Goal: Task Accomplishment & Management: Use online tool/utility

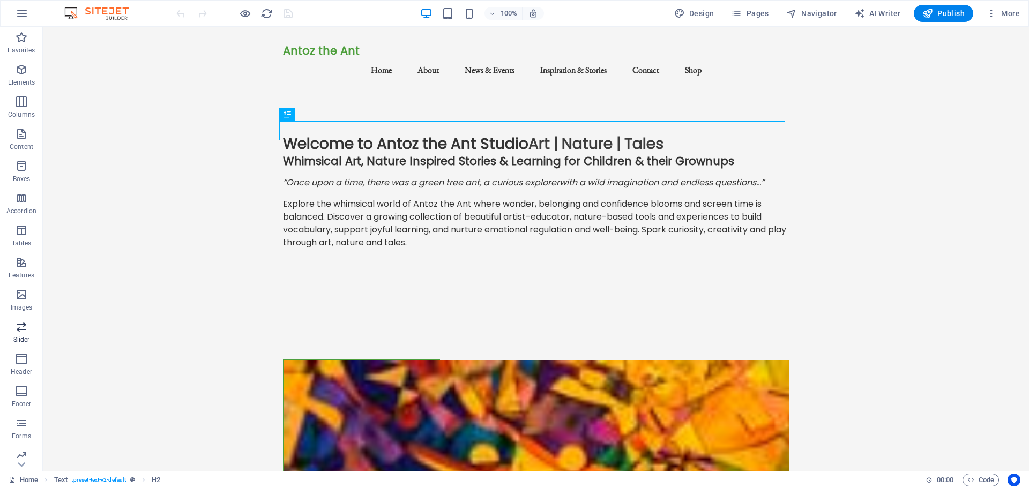
click at [1, 324] on span "Slider" at bounding box center [21, 334] width 43 height 26
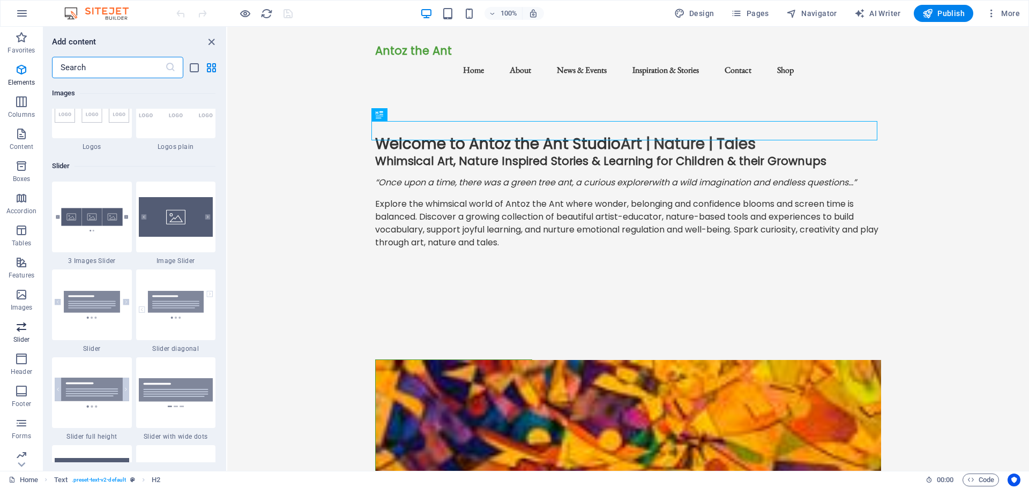
scroll to position [6077, 0]
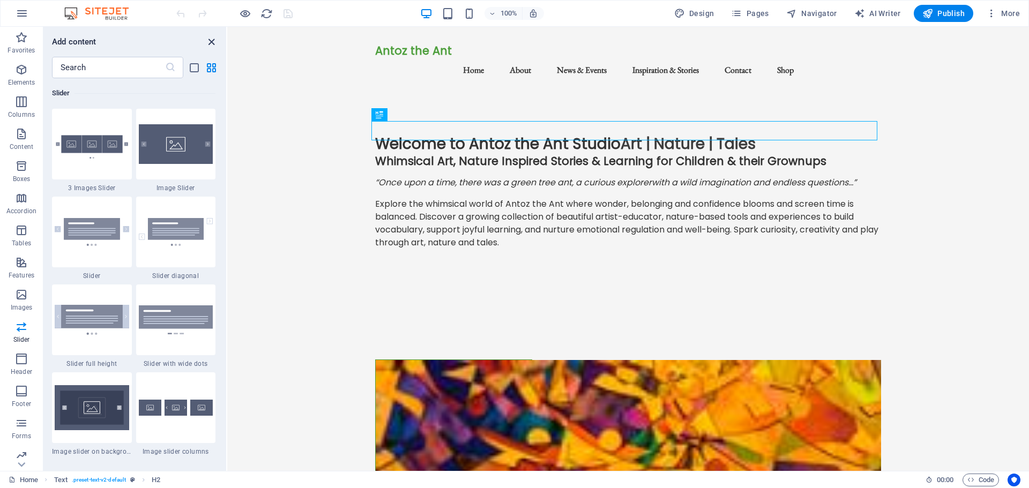
click at [208, 41] on icon "close panel" at bounding box center [211, 42] width 12 height 12
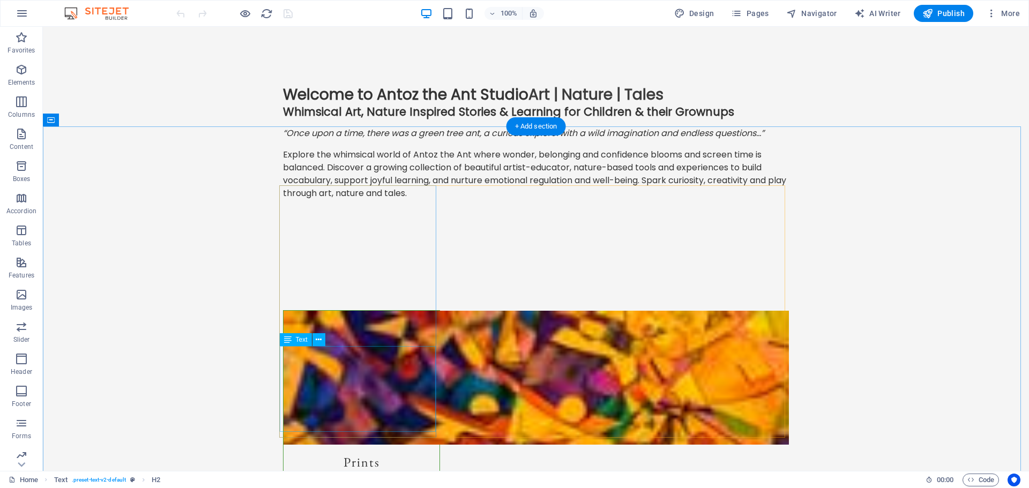
scroll to position [0, 0]
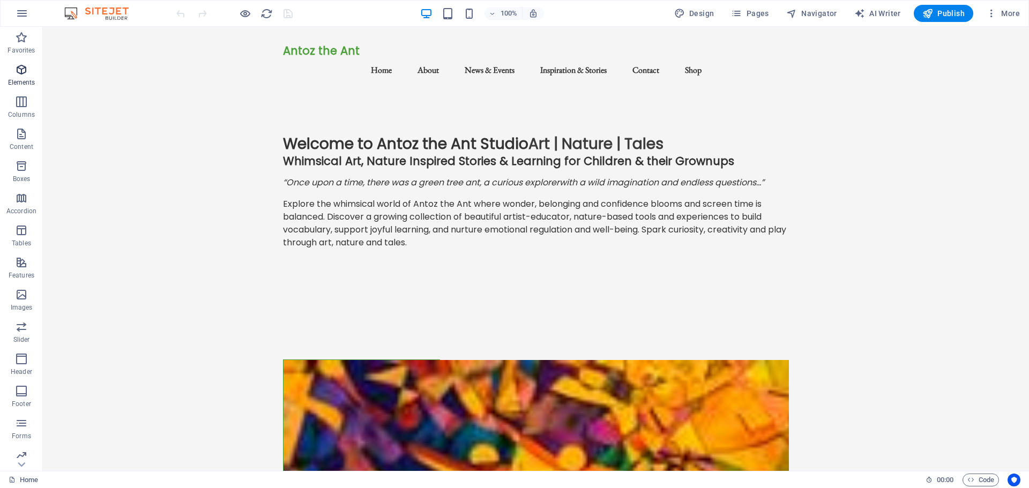
click at [23, 69] on icon "button" at bounding box center [21, 69] width 13 height 13
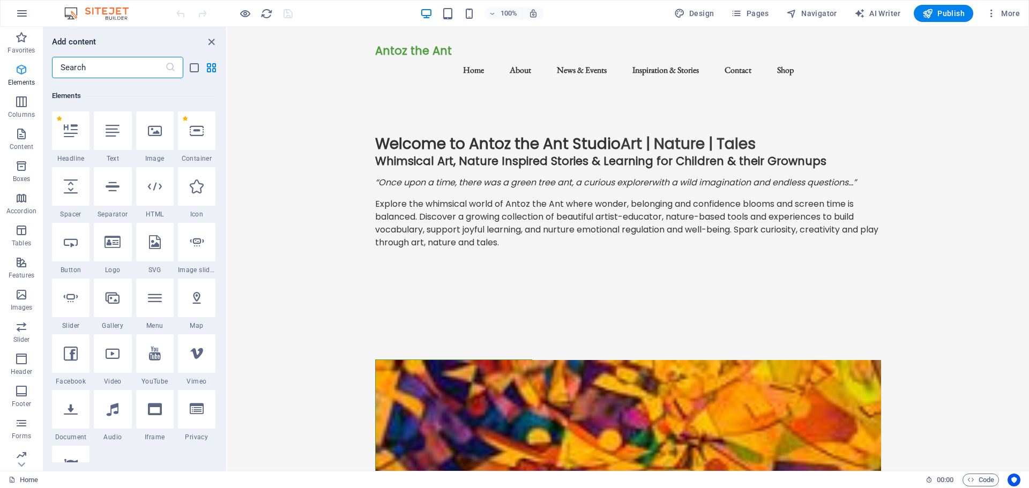
scroll to position [114, 0]
click at [156, 132] on icon at bounding box center [155, 128] width 14 height 14
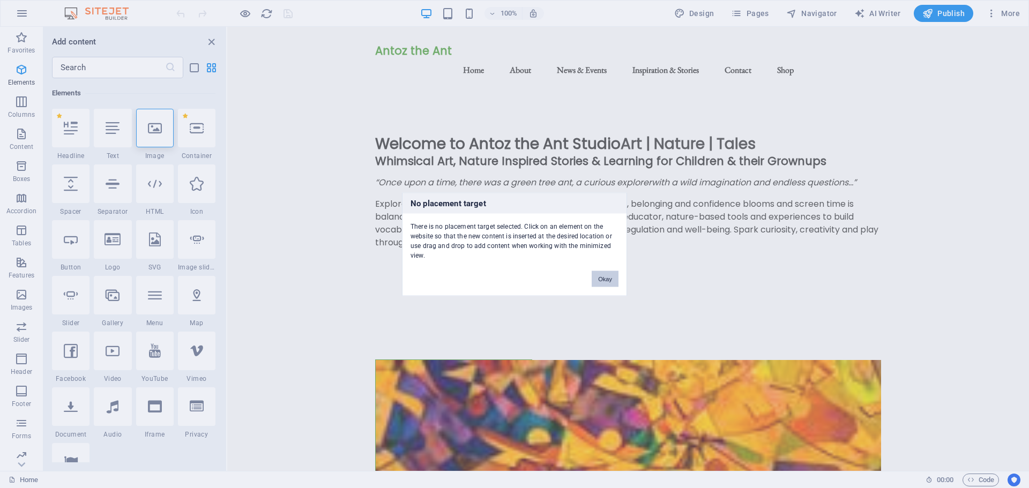
click at [608, 276] on button "Okay" at bounding box center [605, 279] width 27 height 16
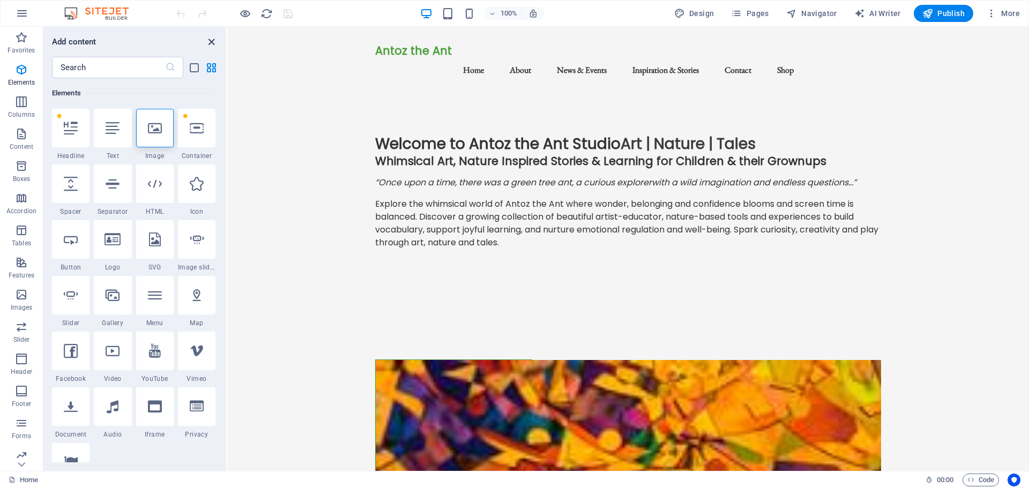
drag, startPoint x: 208, startPoint y: 43, endPoint x: 178, endPoint y: 24, distance: 35.4
click at [208, 43] on icon "close panel" at bounding box center [211, 42] width 12 height 12
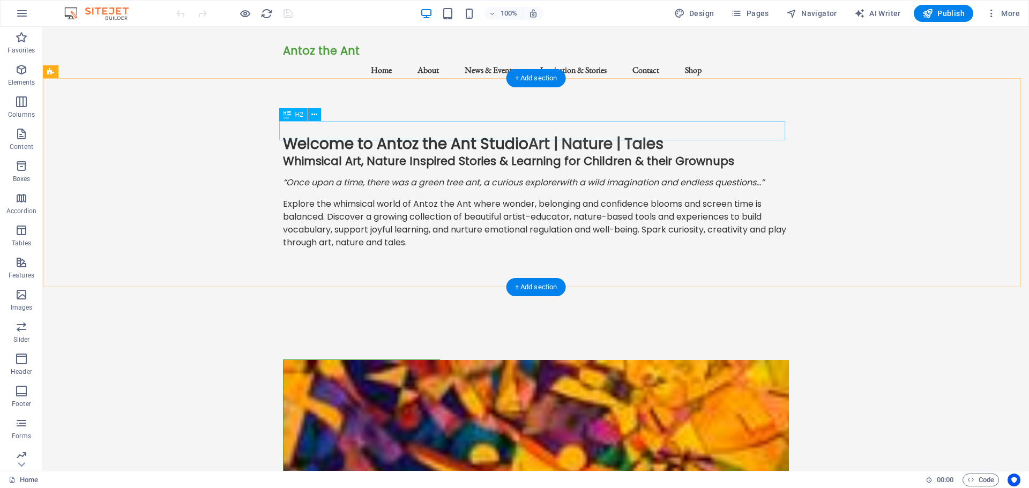
click at [283, 135] on div "Welcome to Antoz the Ant Studio Art | Nature | Tales" at bounding box center [536, 144] width 506 height 19
click at [312, 114] on icon at bounding box center [314, 114] width 6 height 11
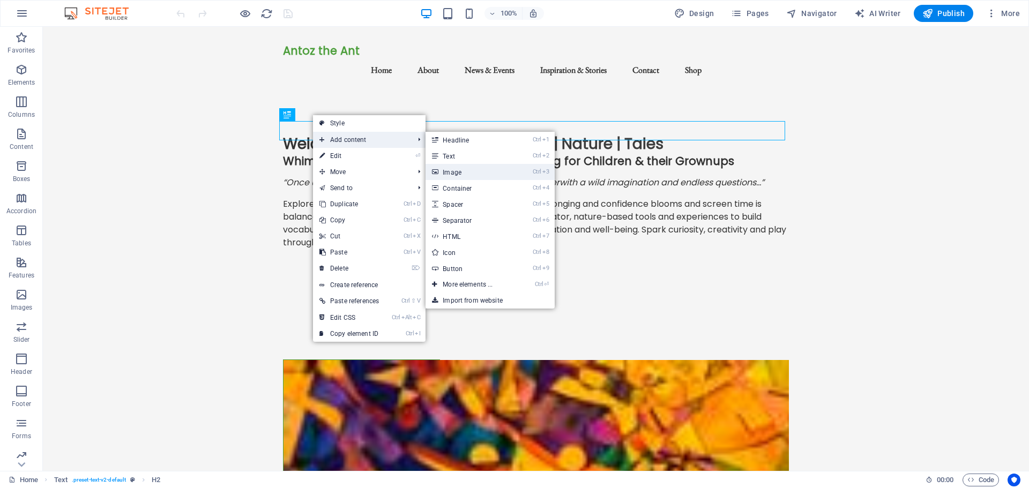
click at [455, 172] on link "Ctrl 3 Image" at bounding box center [470, 172] width 88 height 16
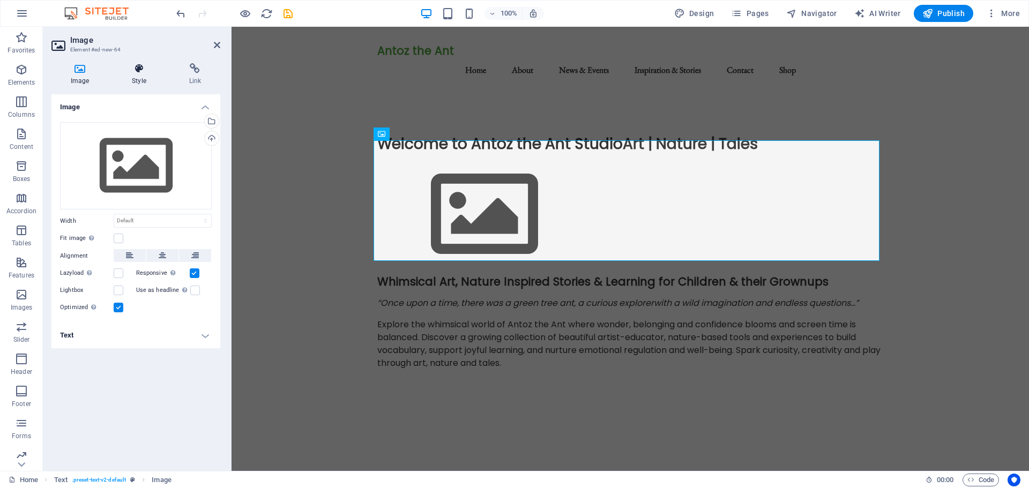
click at [139, 71] on icon at bounding box center [139, 68] width 53 height 11
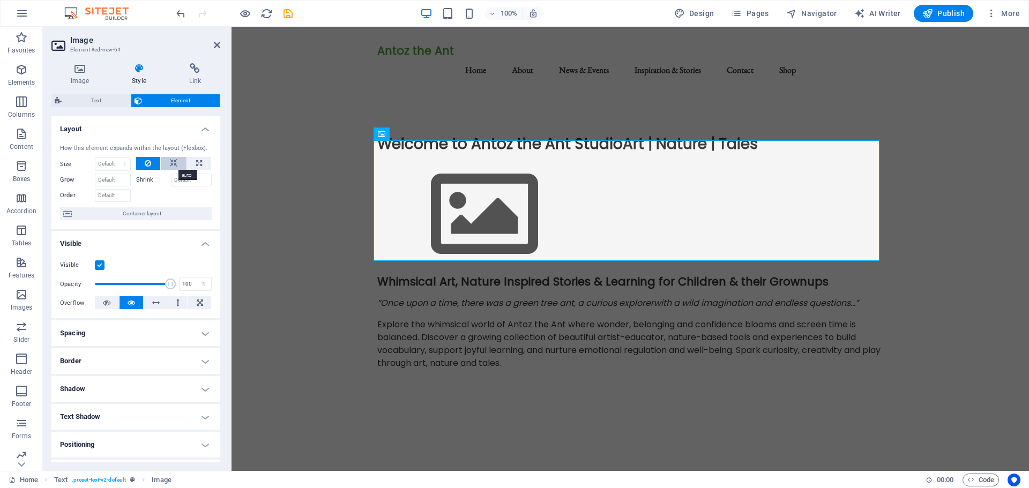
click at [173, 163] on icon at bounding box center [174, 163] width 8 height 13
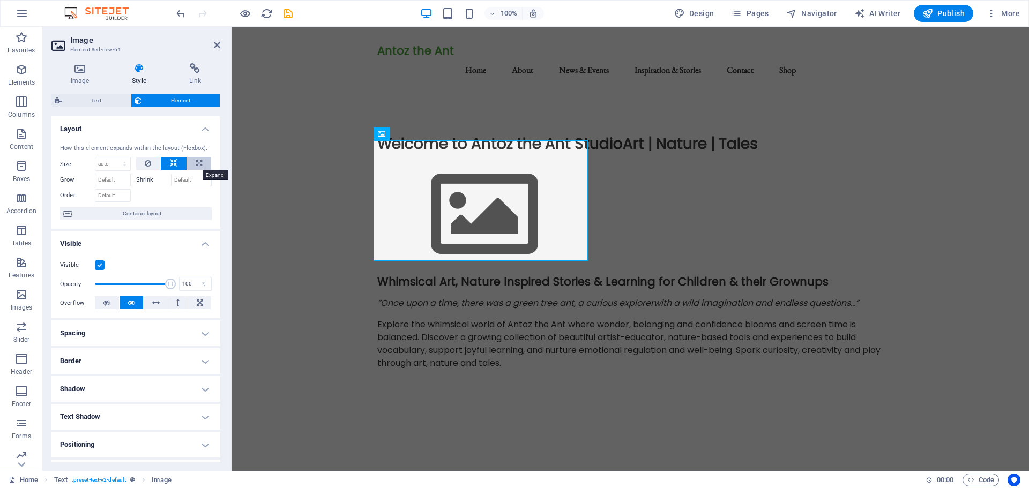
click at [199, 159] on icon at bounding box center [199, 163] width 6 height 13
type input "100"
select select "%"
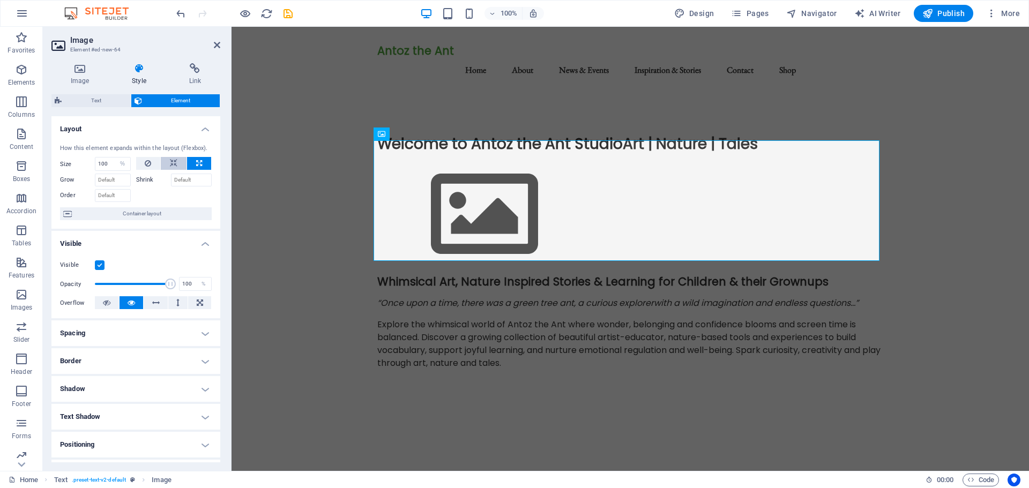
click at [170, 161] on icon at bounding box center [174, 163] width 8 height 13
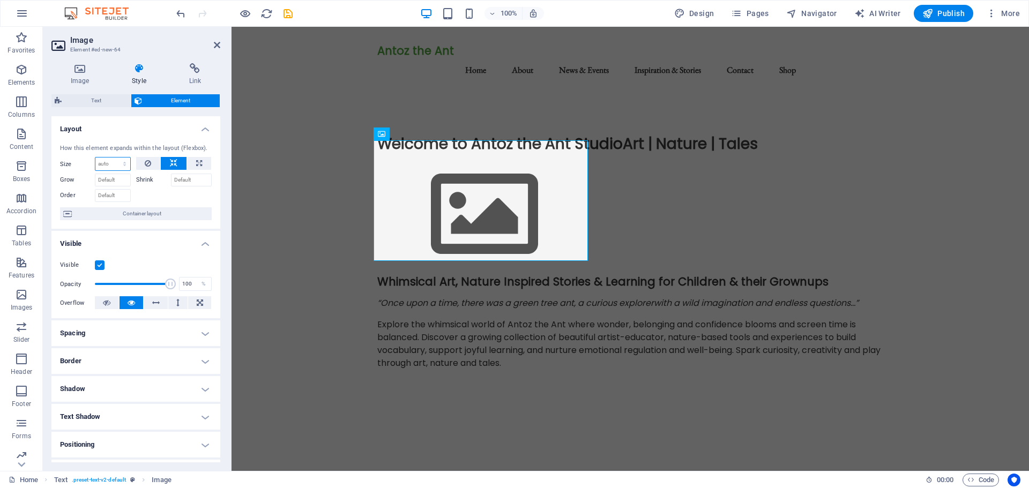
click at [122, 163] on select "Default auto px % 1/1 1/2 1/3 1/4 1/5 1/6 1/7 1/8 1/9 1/10" at bounding box center [112, 164] width 35 height 13
select select "px"
click at [114, 158] on select "Default auto px % 1/1 1/2 1/3 1/4 1/5 1/6 1/7 1/8 1/9 1/10" at bounding box center [112, 164] width 35 height 13
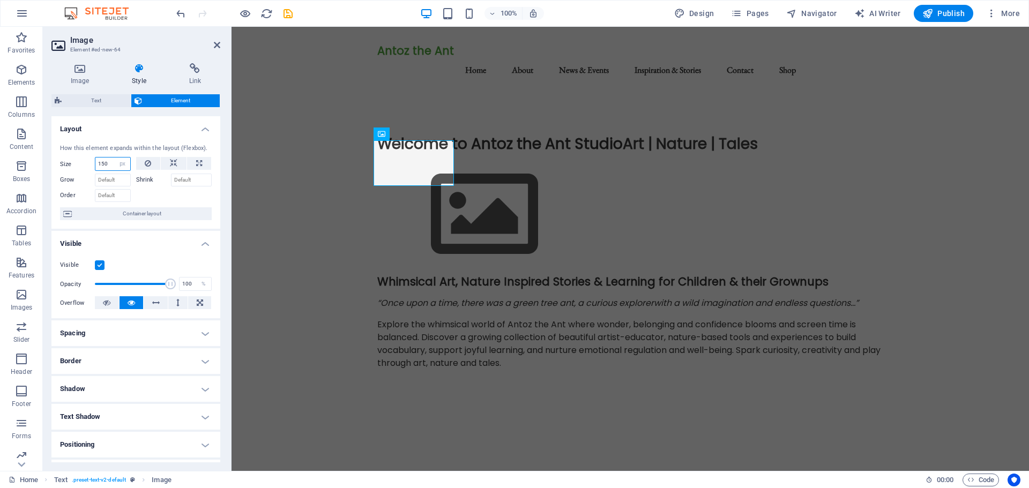
type input "150"
click at [157, 199] on div at bounding box center [174, 195] width 76 height 16
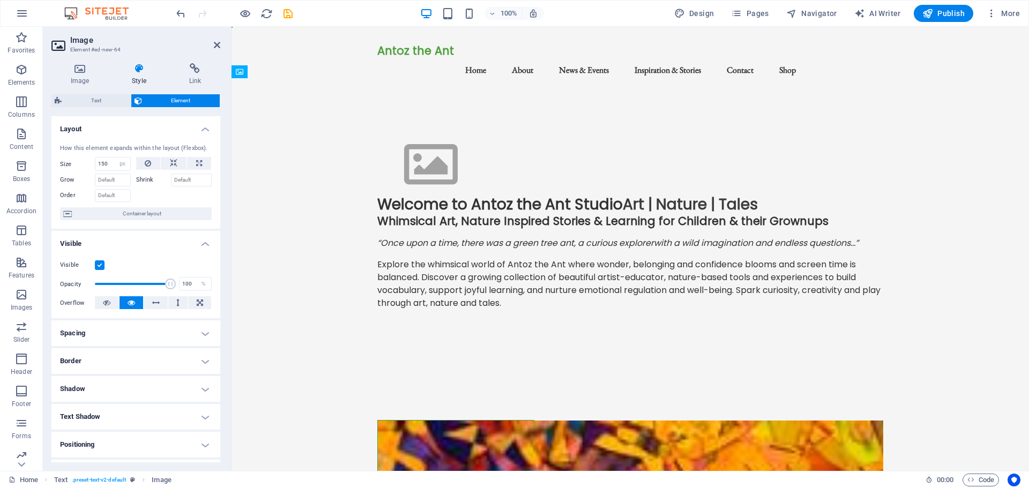
drag, startPoint x: 385, startPoint y: 143, endPoint x: 405, endPoint y: 132, distance: 22.8
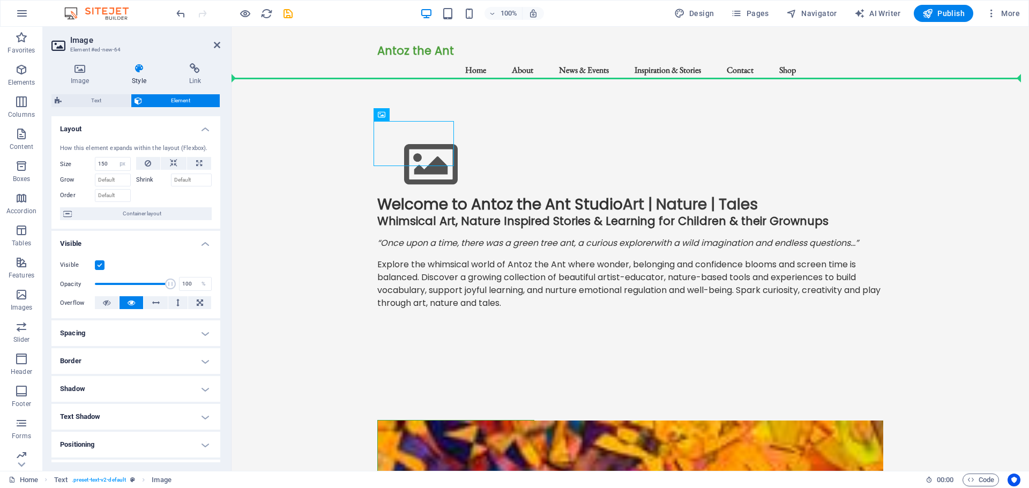
drag, startPoint x: 385, startPoint y: 144, endPoint x: 372, endPoint y: 198, distance: 56.2
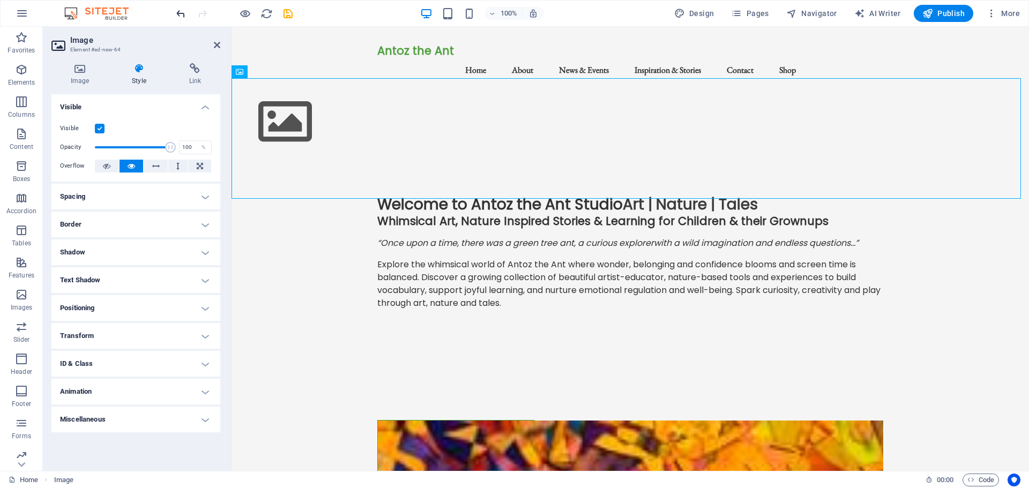
click at [182, 14] on icon "undo" at bounding box center [181, 14] width 12 height 12
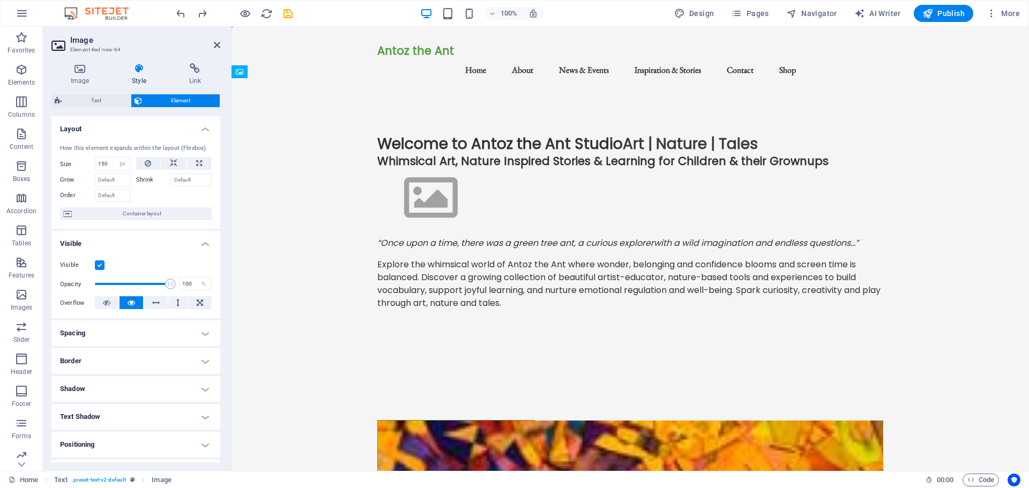
drag, startPoint x: 401, startPoint y: 141, endPoint x: 383, endPoint y: 192, distance: 54.1
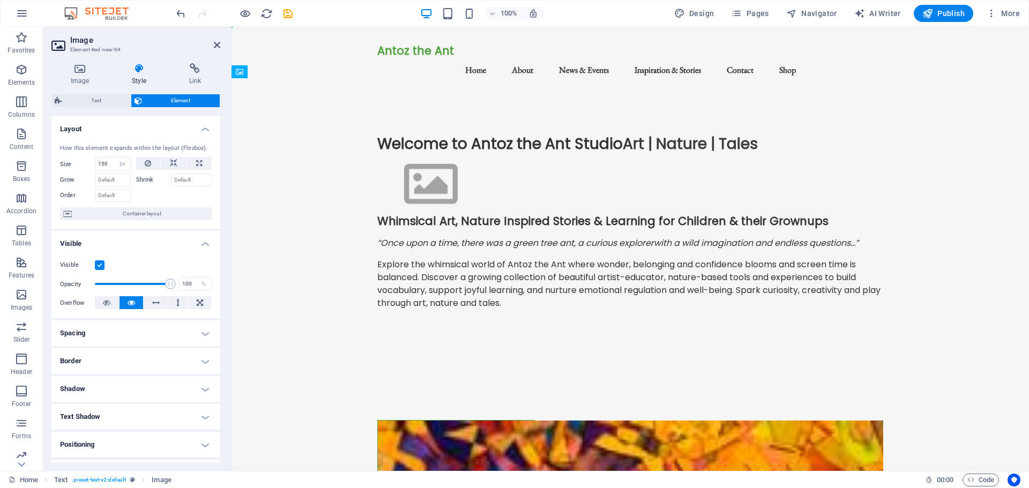
drag, startPoint x: 400, startPoint y: 177, endPoint x: 393, endPoint y: 188, distance: 12.3
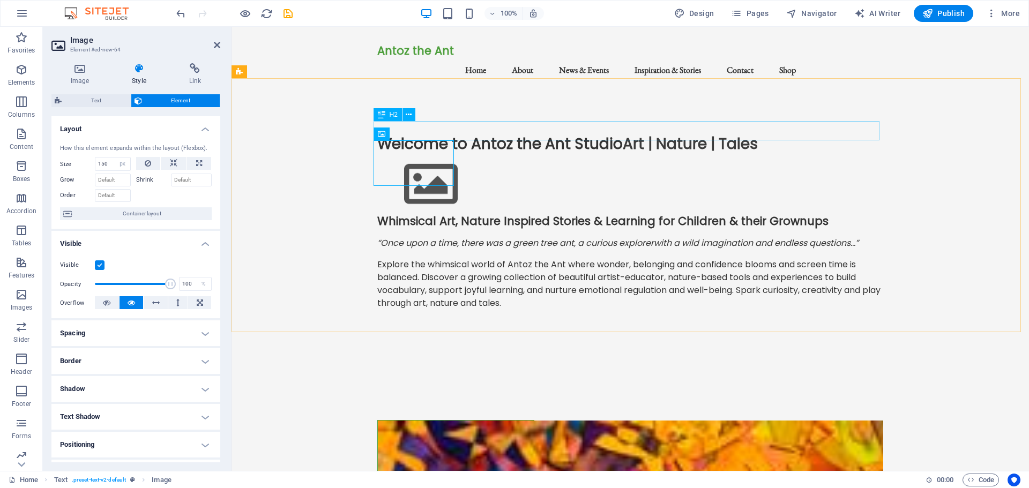
click at [495, 135] on div "Welcome to Antoz the Ant Studio Art | Nature | Tales" at bounding box center [630, 144] width 506 height 19
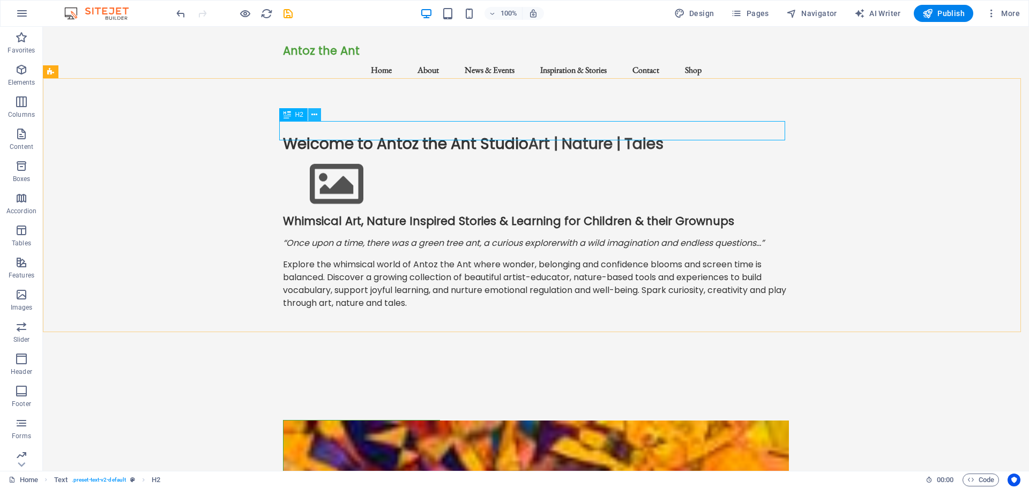
click at [311, 113] on button at bounding box center [314, 114] width 13 height 13
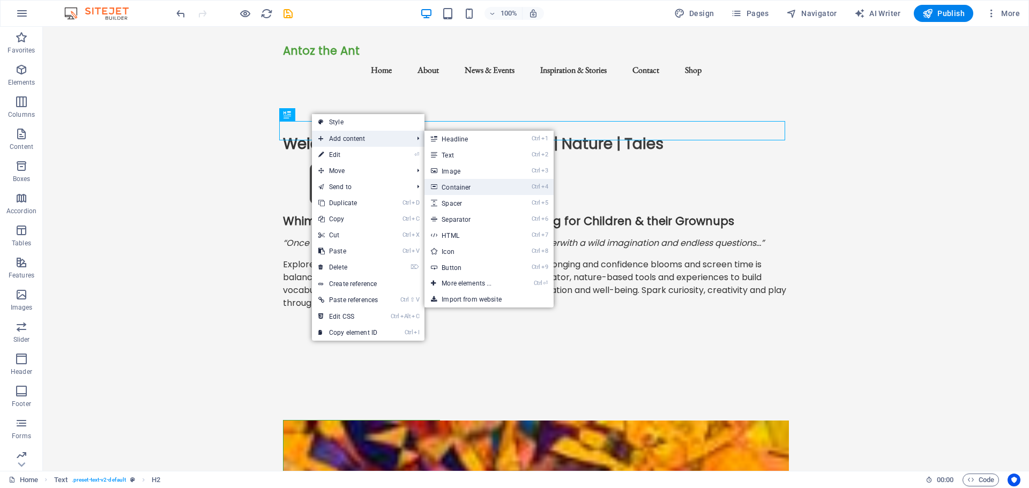
click at [455, 184] on link "Ctrl 4 Container" at bounding box center [469, 187] width 88 height 16
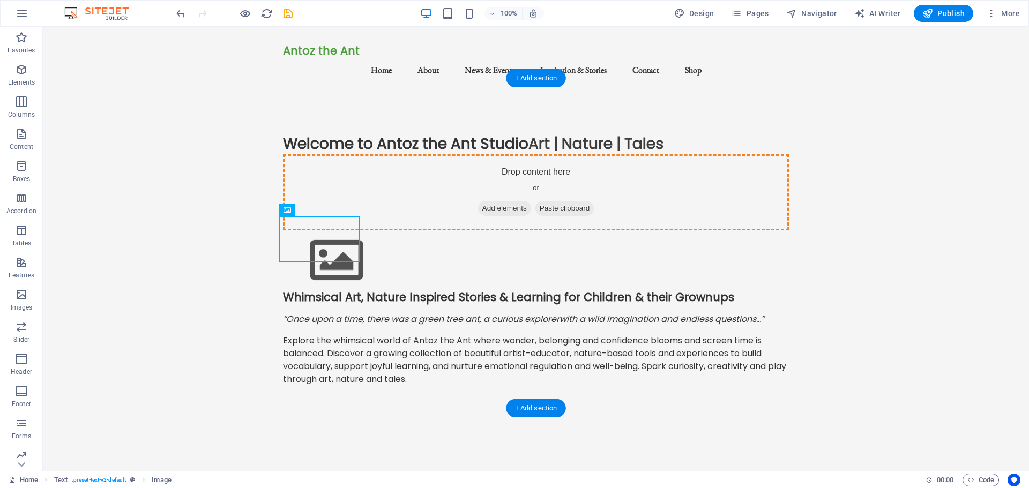
drag, startPoint x: 230, startPoint y: 238, endPoint x: 346, endPoint y: 172, distance: 133.7
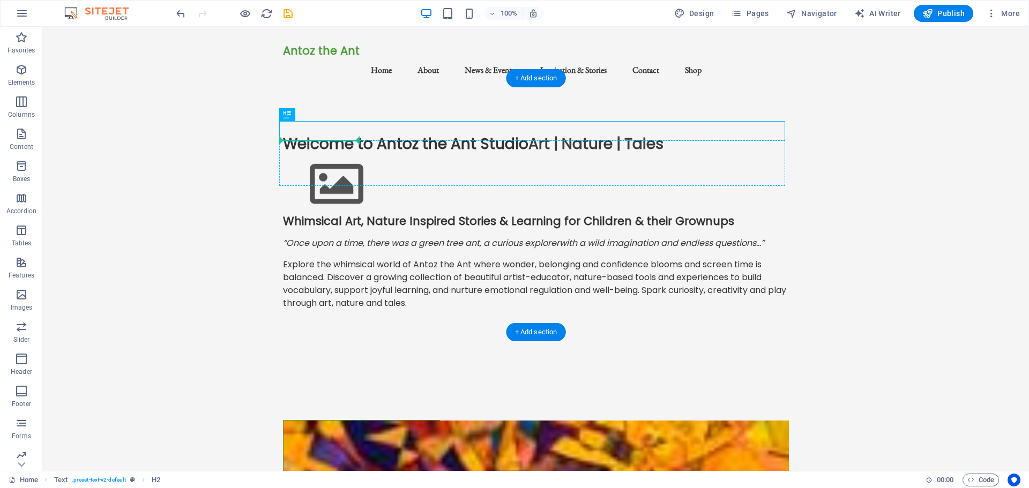
drag, startPoint x: 347, startPoint y: 129, endPoint x: 357, endPoint y: 141, distance: 15.6
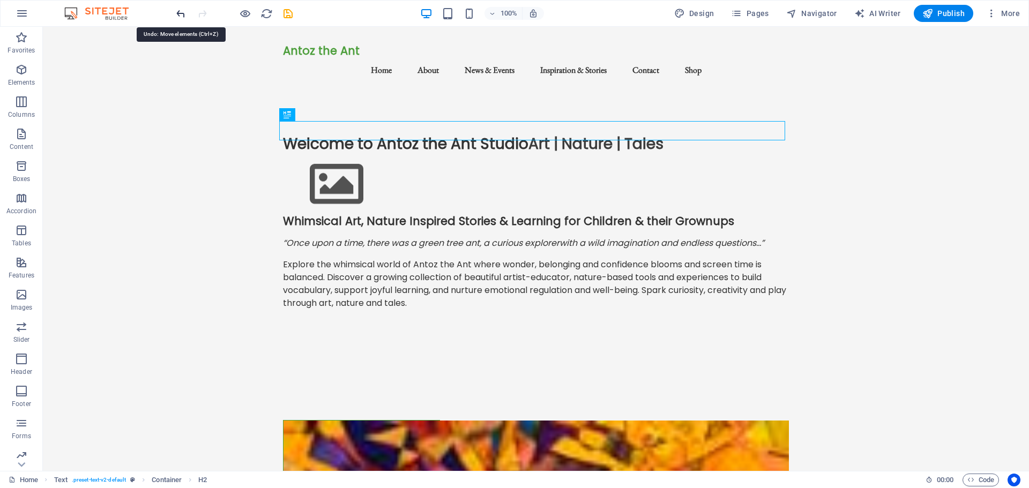
click at [181, 10] on icon "undo" at bounding box center [181, 14] width 12 height 12
click at [181, 11] on icon "undo" at bounding box center [181, 14] width 12 height 12
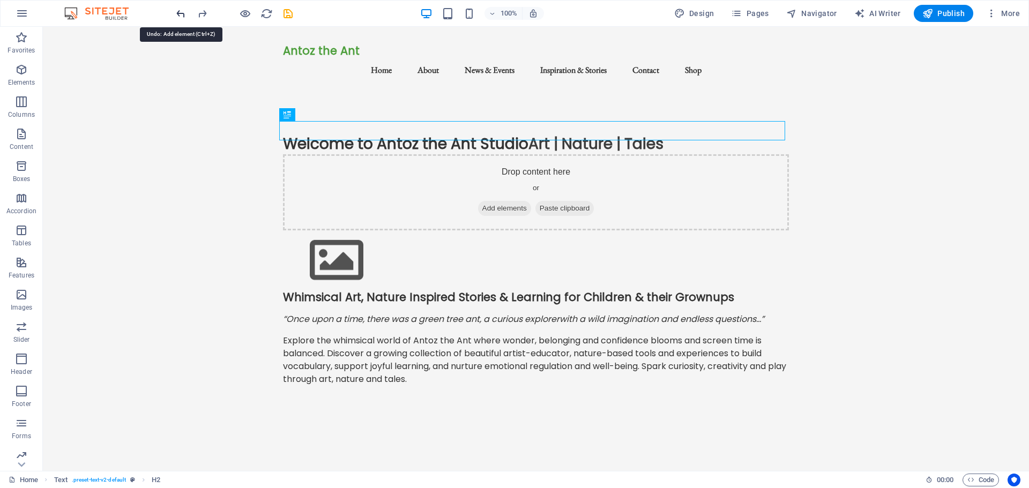
click at [181, 11] on icon "undo" at bounding box center [181, 14] width 12 height 12
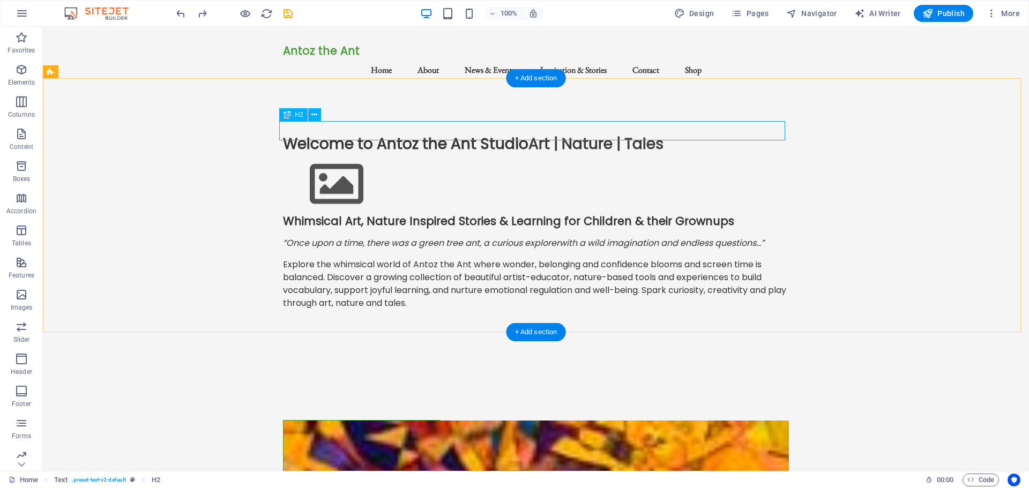
click at [352, 135] on div "Welcome to Antoz the Ant Studio Art | Nature | Tales" at bounding box center [536, 144] width 506 height 19
click at [314, 115] on icon at bounding box center [314, 114] width 6 height 11
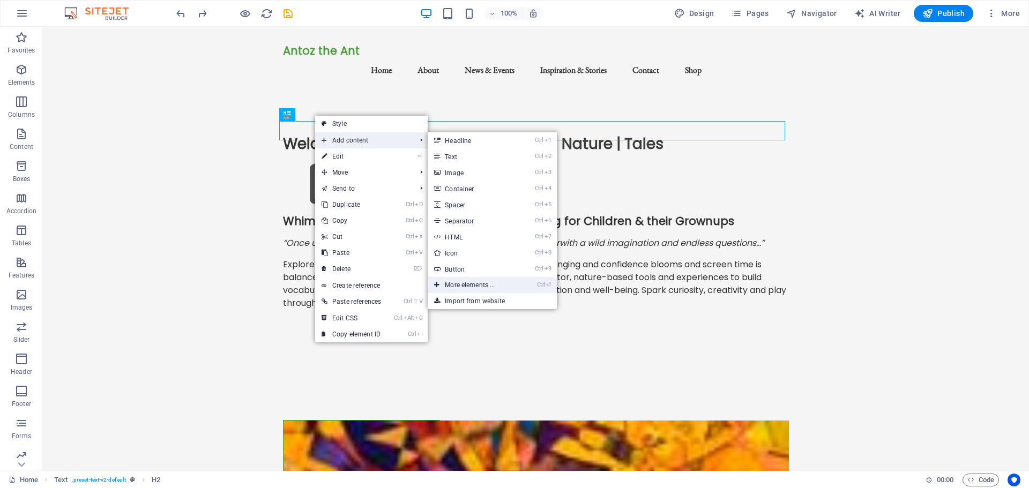
click at [453, 285] on link "Ctrl ⏎ More elements ..." at bounding box center [472, 285] width 88 height 16
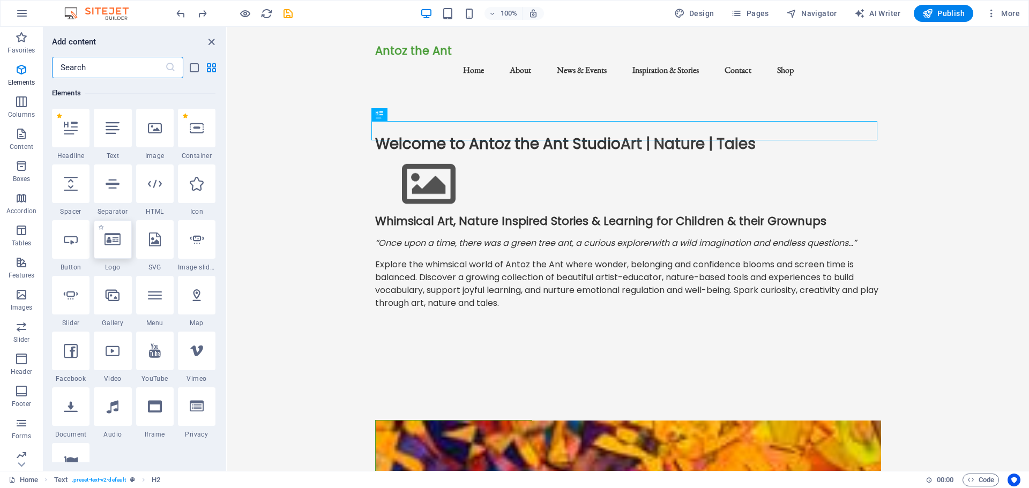
click at [111, 241] on icon at bounding box center [113, 240] width 16 height 14
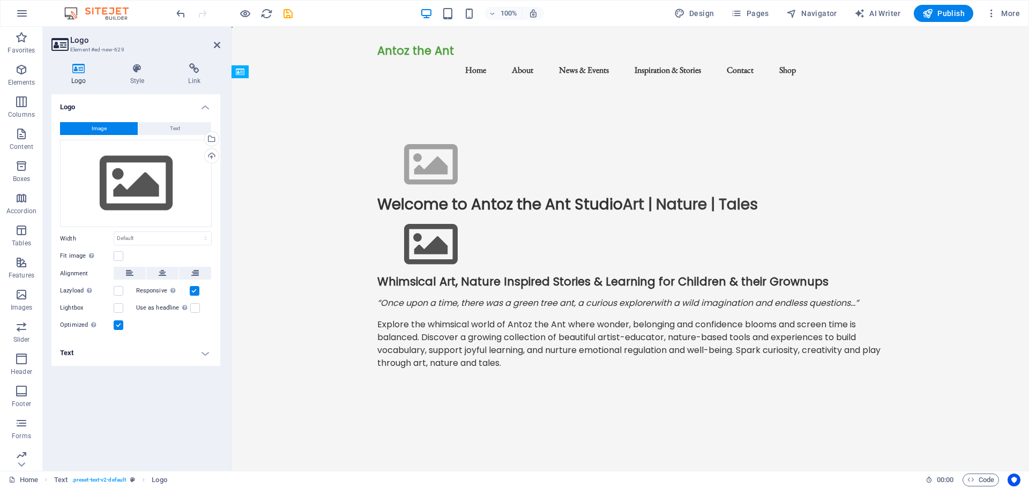
drag, startPoint x: 435, startPoint y: 157, endPoint x: 377, endPoint y: 130, distance: 63.8
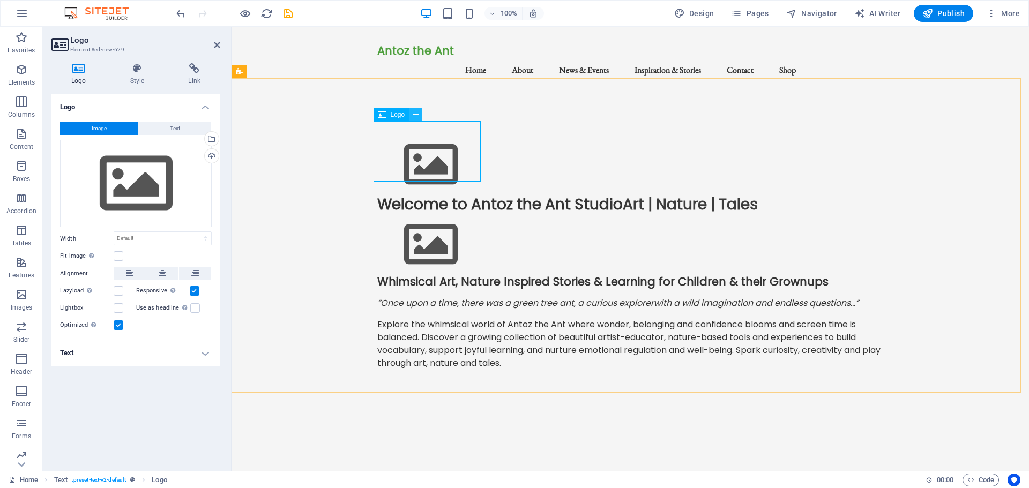
click at [414, 114] on icon at bounding box center [416, 114] width 6 height 11
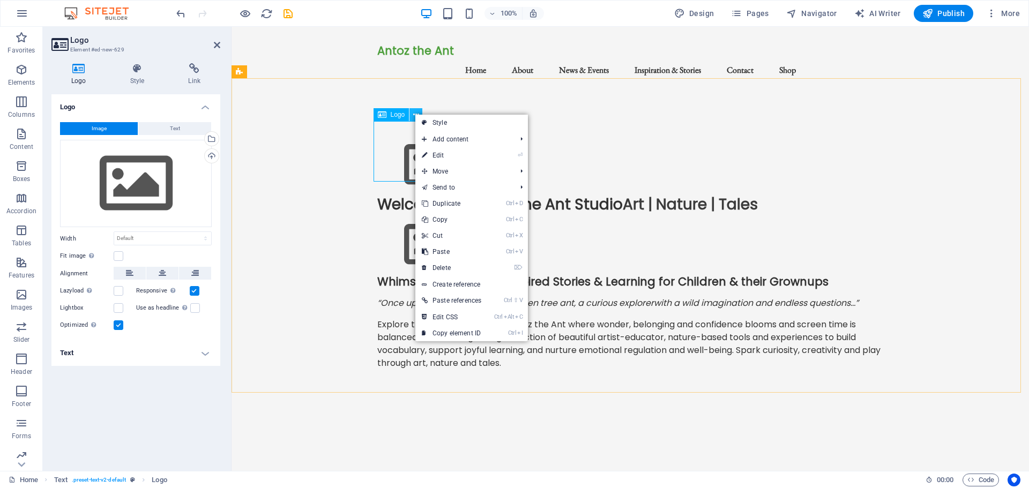
click at [414, 114] on icon at bounding box center [416, 114] width 6 height 11
click at [155, 342] on h4 "Text" at bounding box center [135, 353] width 169 height 26
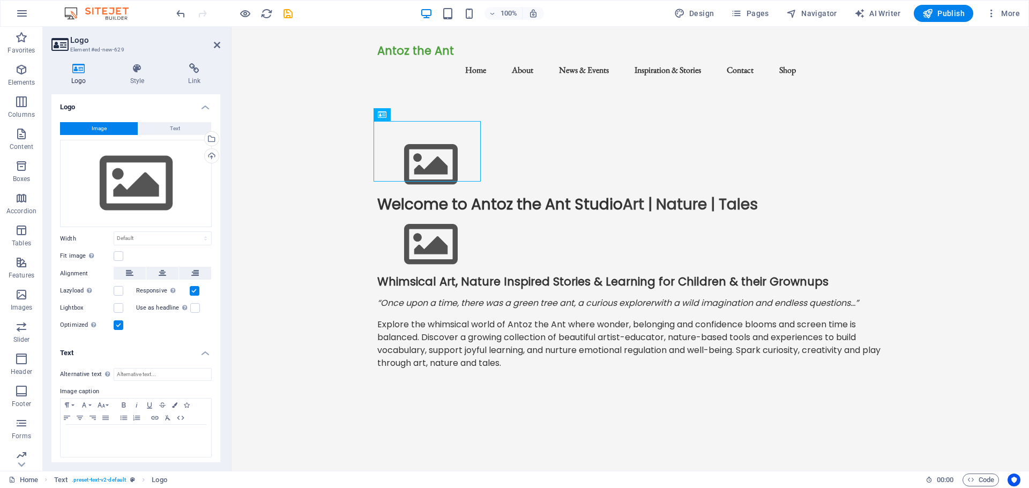
click at [155, 342] on h4 "Text" at bounding box center [135, 349] width 169 height 19
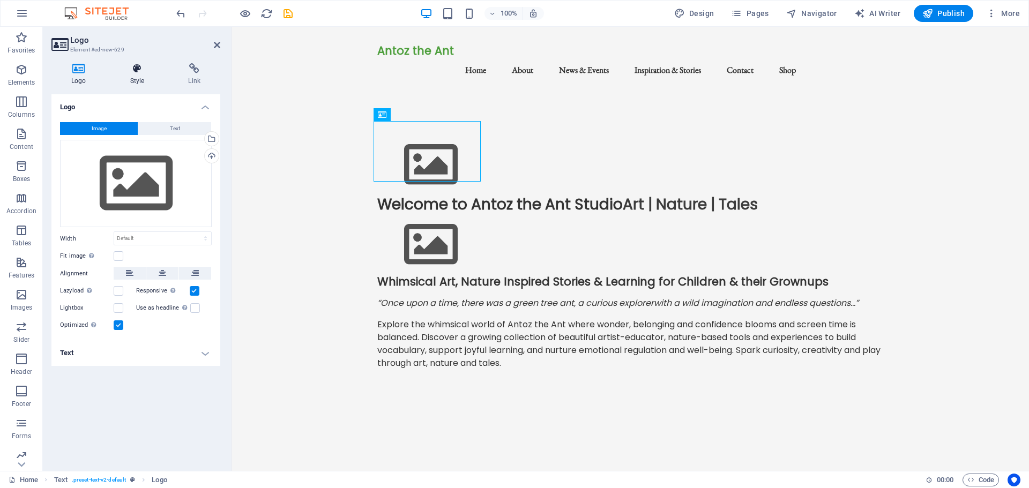
click at [135, 70] on icon at bounding box center [137, 68] width 54 height 11
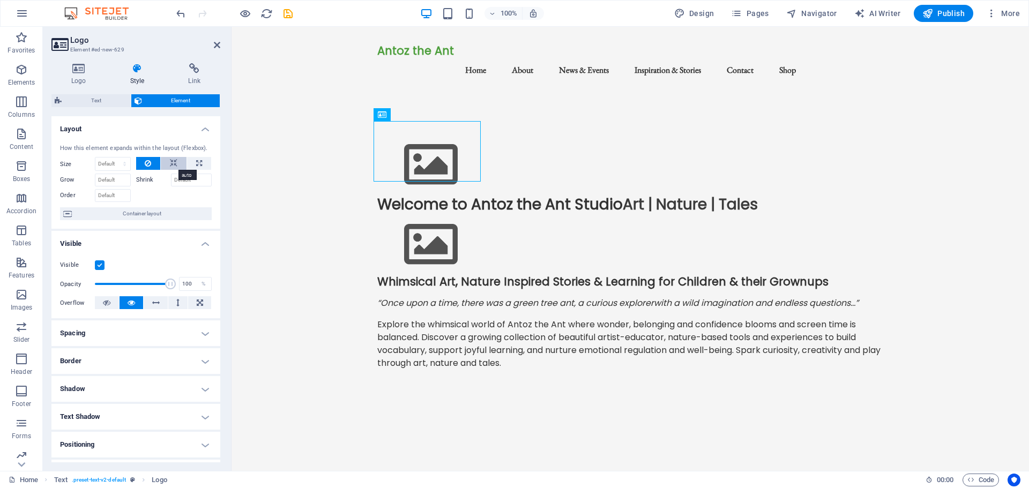
click at [175, 166] on icon at bounding box center [174, 163] width 8 height 13
click at [117, 162] on select "Default auto px % 1/1 1/2 1/3 1/4 1/5 1/6 1/7 1/8 1/9 1/10" at bounding box center [112, 164] width 35 height 13
select select "px"
click at [114, 158] on select "Default auto px % 1/1 1/2 1/3 1/4 1/5 1/6 1/7 1/8 1/9 1/10" at bounding box center [112, 164] width 35 height 13
type input "150"
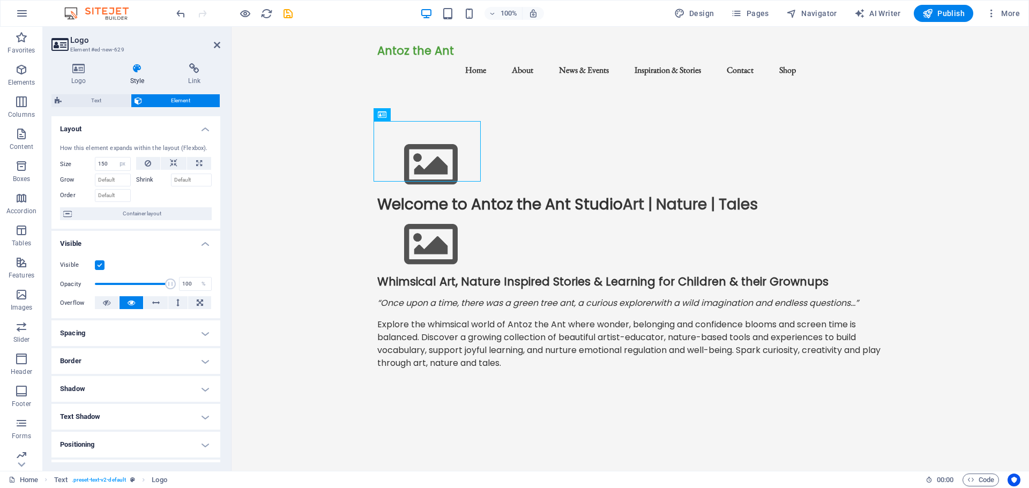
click at [174, 196] on div at bounding box center [174, 195] width 76 height 16
click at [103, 303] on icon at bounding box center [107, 302] width 8 height 13
click at [133, 301] on icon at bounding box center [132, 302] width 8 height 13
click at [197, 302] on icon at bounding box center [200, 302] width 6 height 13
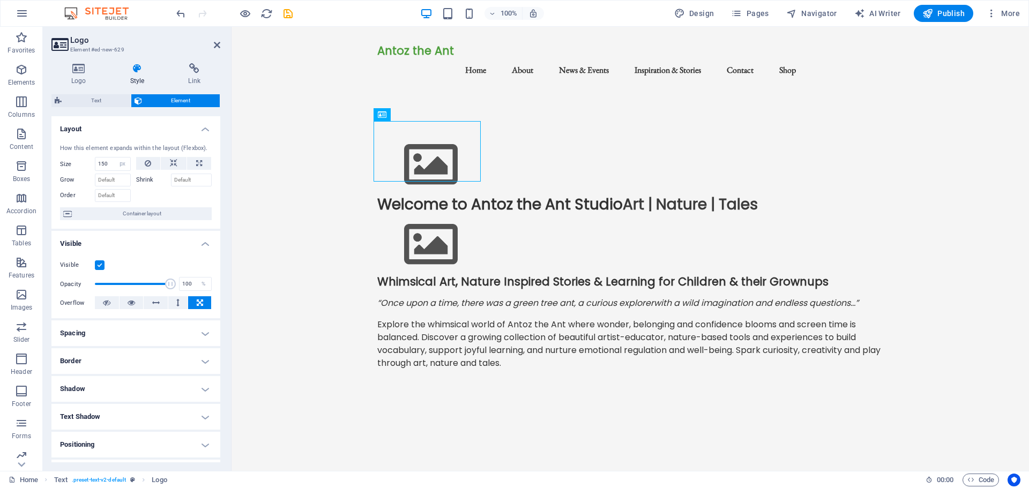
click at [197, 302] on icon at bounding box center [200, 302] width 6 height 13
click at [130, 303] on icon at bounding box center [132, 302] width 8 height 13
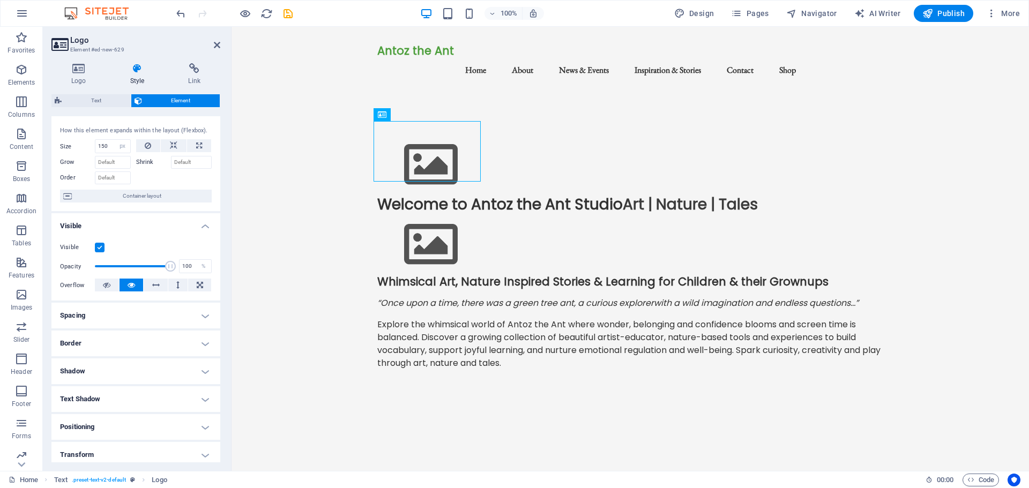
scroll to position [54, 0]
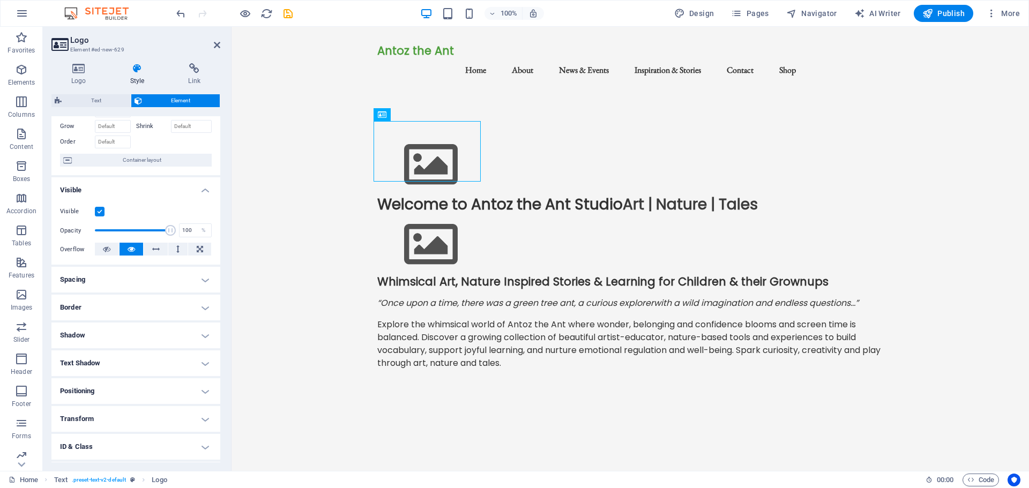
click at [203, 280] on h4 "Spacing" at bounding box center [135, 280] width 169 height 26
click at [205, 282] on h4 "Spacing" at bounding box center [135, 276] width 169 height 19
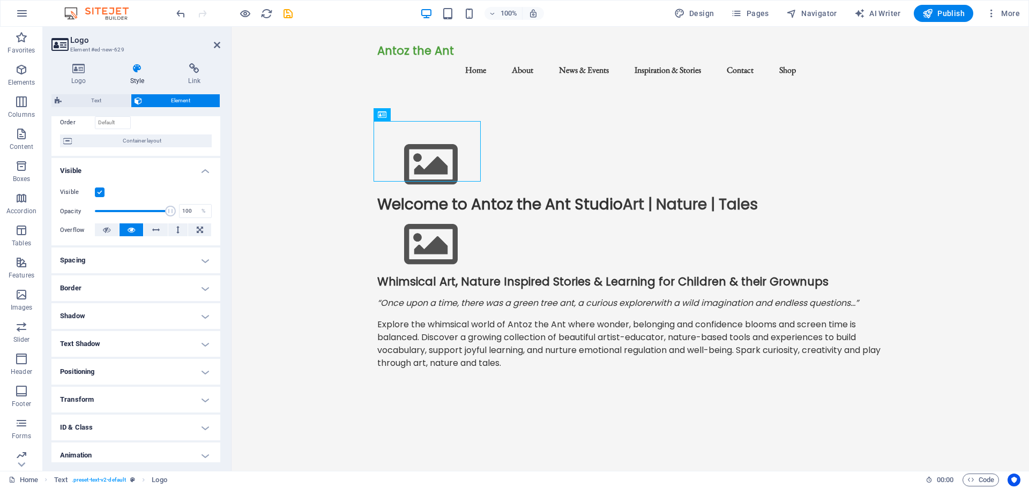
scroll to position [107, 0]
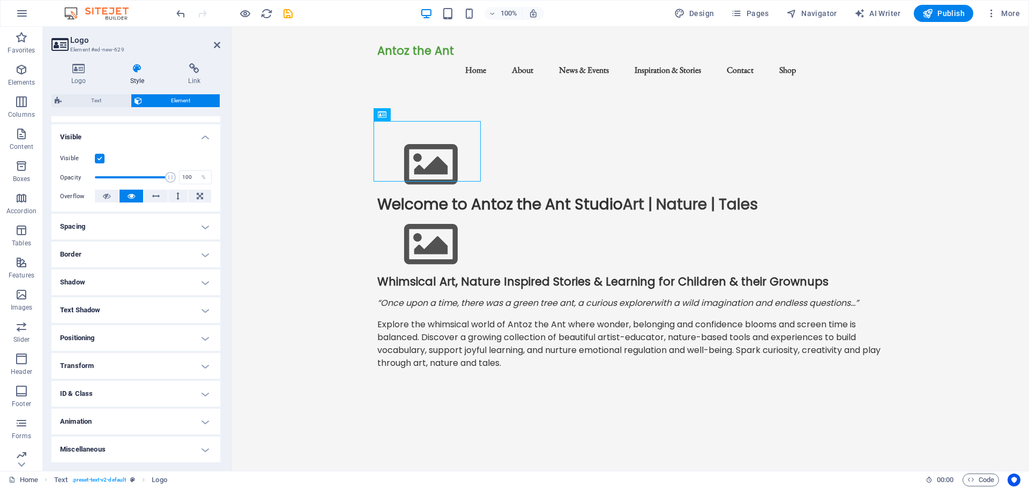
click at [203, 336] on h4 "Positioning" at bounding box center [135, 338] width 169 height 26
click at [203, 338] on h4 "Positioning" at bounding box center [135, 334] width 169 height 19
click at [204, 424] on h4 "Animation" at bounding box center [135, 422] width 169 height 26
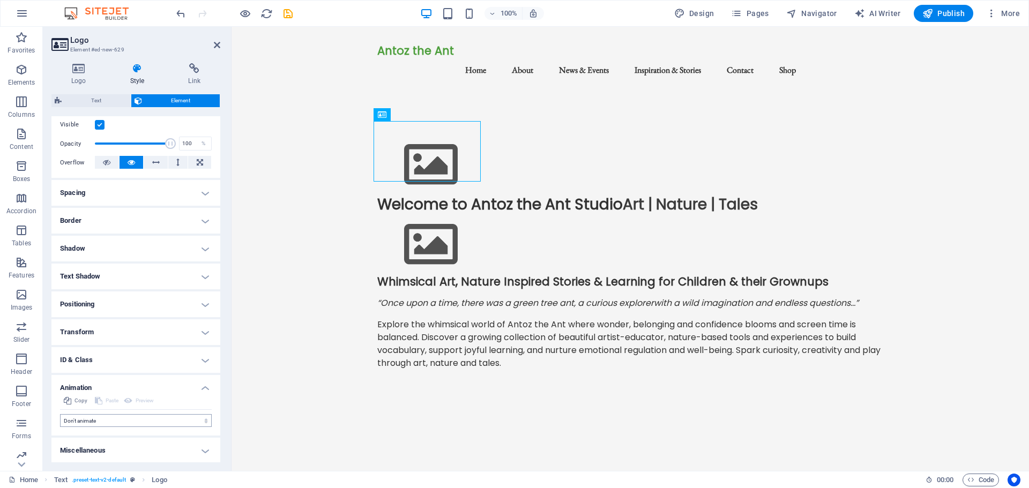
scroll to position [142, 0]
click at [170, 420] on select "Don't animate Show / Hide Slide up/down Zoom in/out Slide left to right Slide r…" at bounding box center [136, 419] width 152 height 13
click at [206, 242] on h4 "Shadow" at bounding box center [135, 248] width 169 height 26
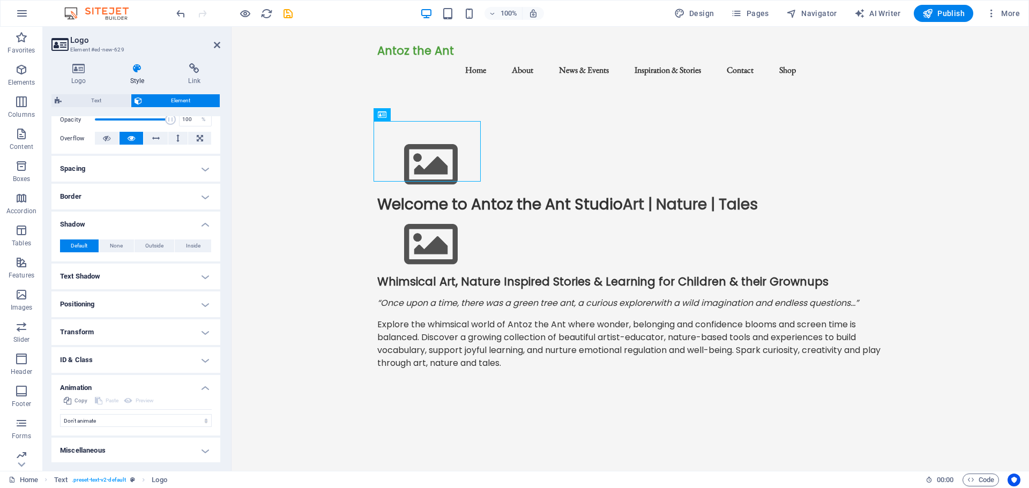
scroll to position [166, 0]
click at [203, 387] on h4 "Animation" at bounding box center [135, 383] width 169 height 19
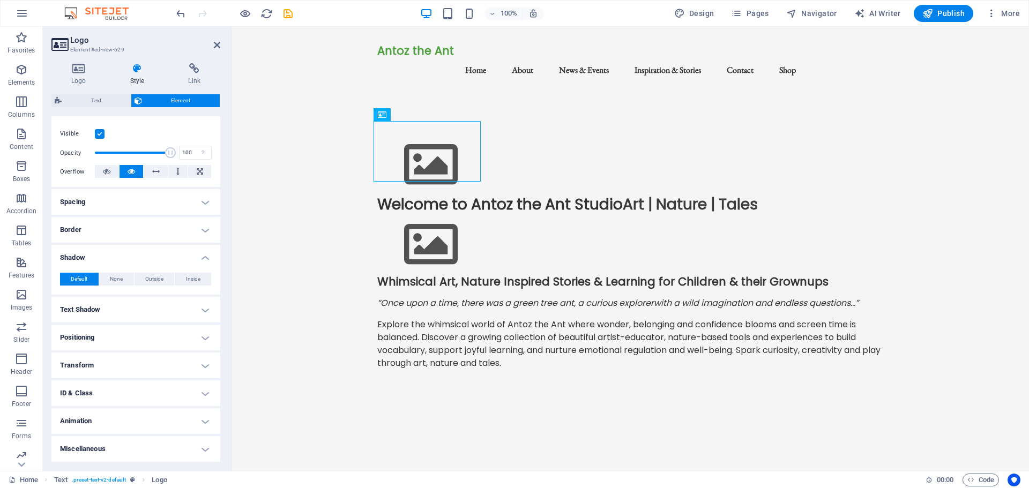
click at [205, 448] on h4 "Miscellaneous" at bounding box center [135, 449] width 169 height 26
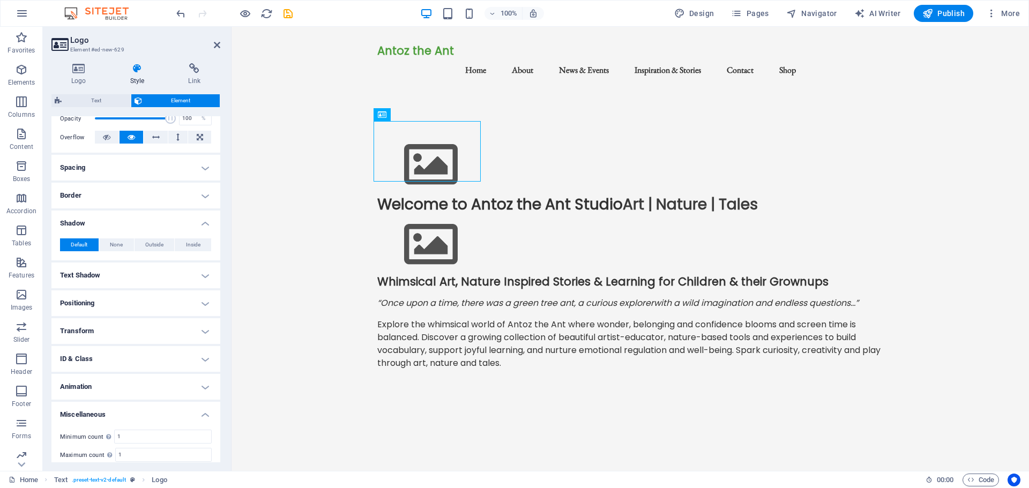
click at [203, 414] on h4 "Miscellaneous" at bounding box center [135, 411] width 169 height 19
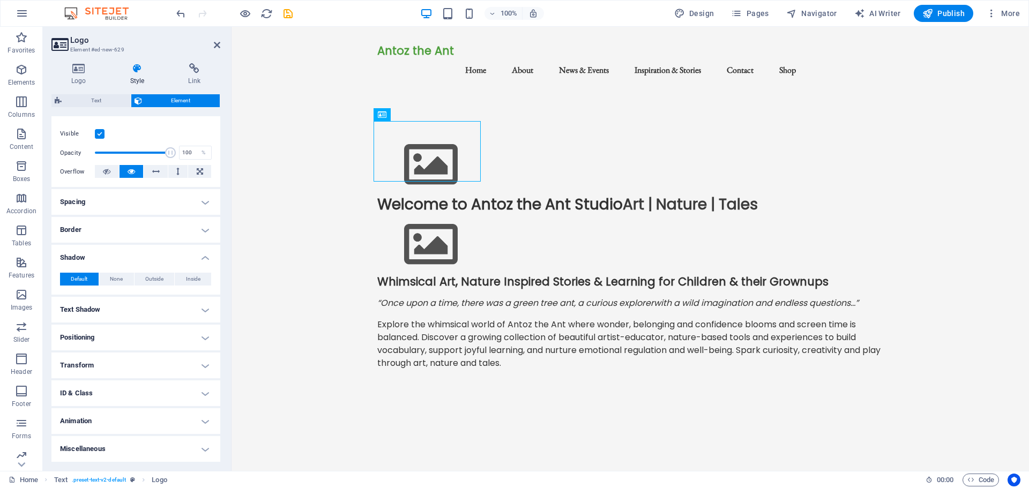
scroll to position [131, 0]
click at [414, 115] on icon at bounding box center [416, 114] width 6 height 11
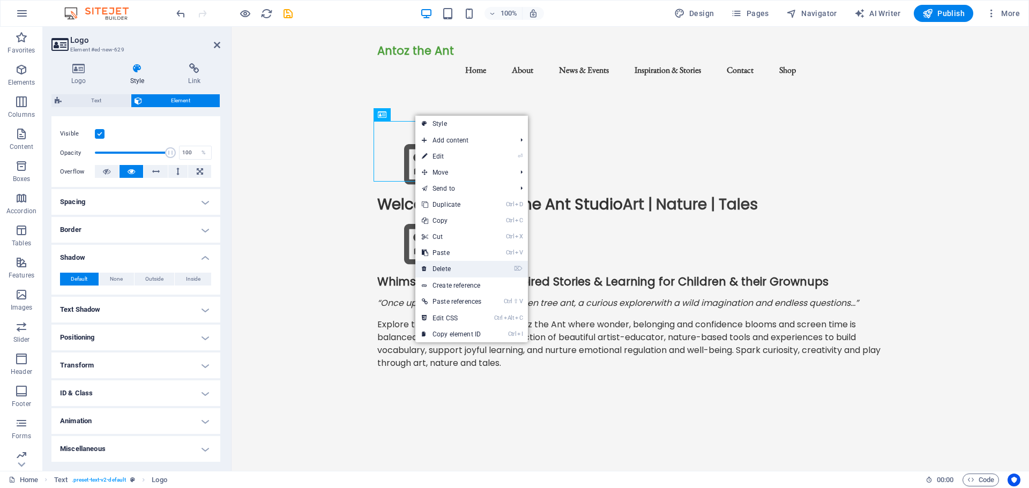
click at [445, 271] on link "⌦ Delete" at bounding box center [451, 269] width 72 height 16
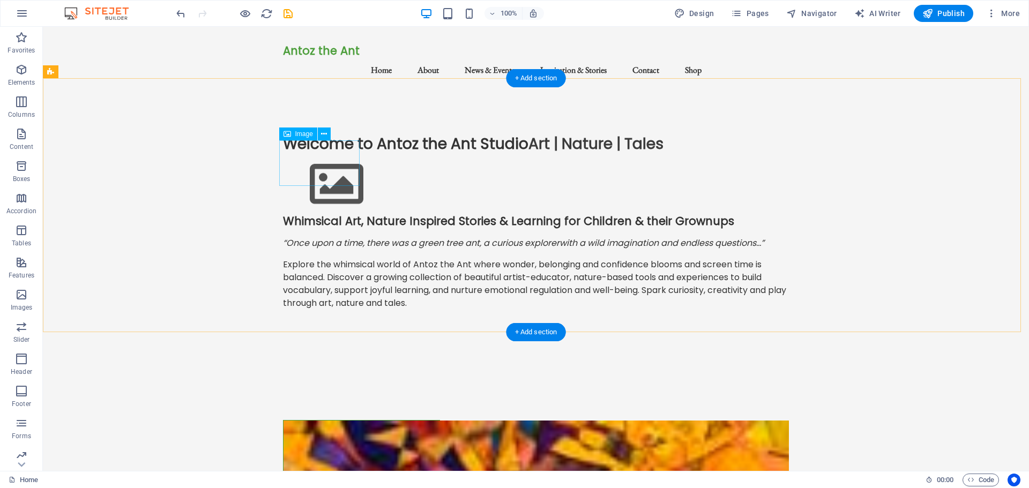
click at [314, 154] on figure at bounding box center [536, 184] width 506 height 61
click at [326, 131] on icon at bounding box center [324, 134] width 6 height 11
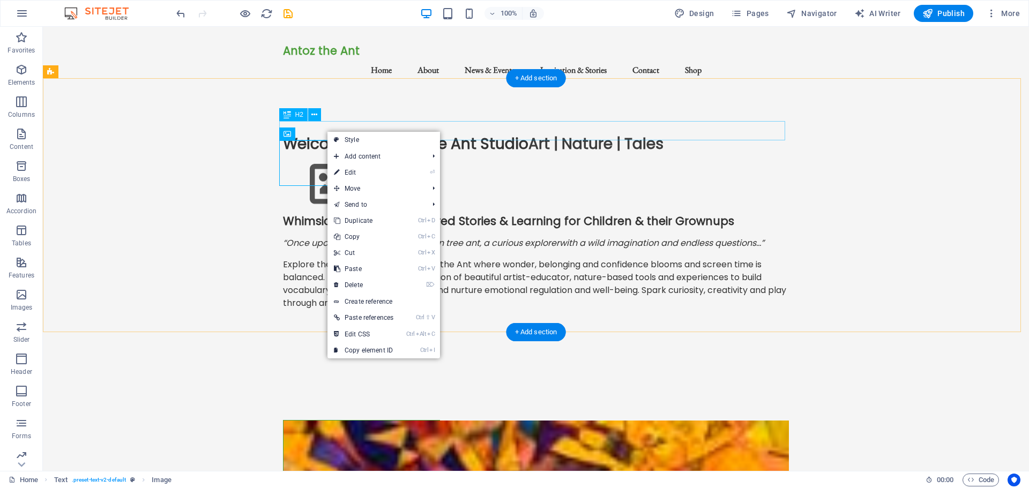
click at [287, 135] on div "Welcome to Antoz the Ant Studio Art | Nature | Tales" at bounding box center [536, 144] width 506 height 19
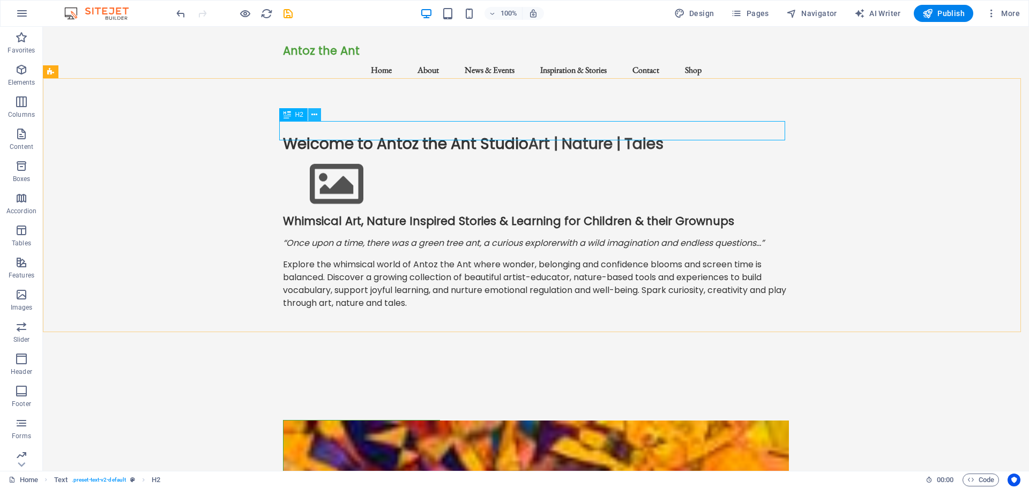
click at [316, 113] on icon at bounding box center [314, 114] width 6 height 11
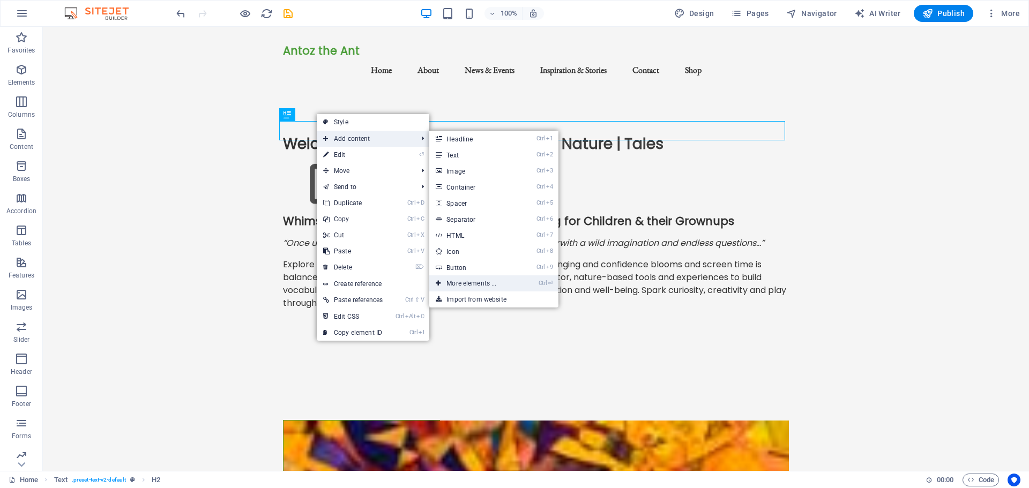
click at [463, 282] on link "Ctrl ⏎ More elements ..." at bounding box center [473, 283] width 88 height 16
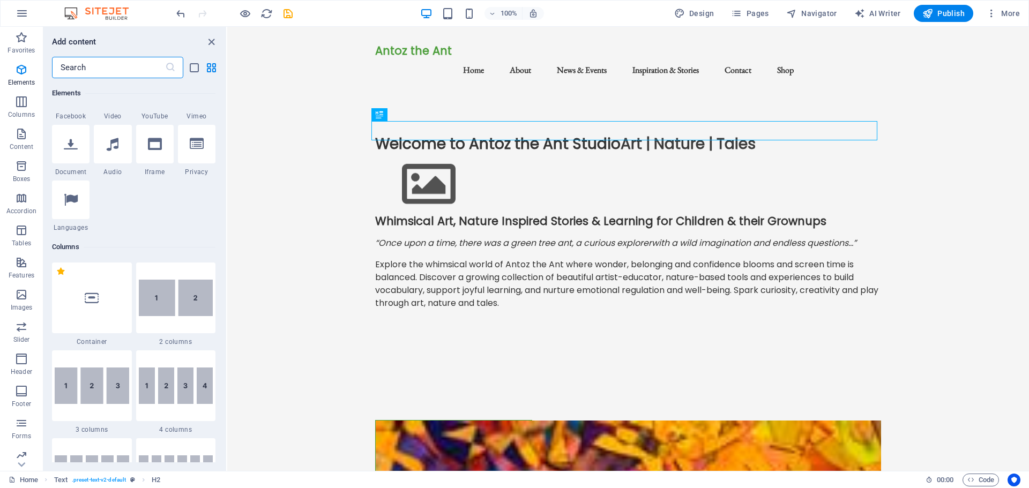
scroll to position [382, 0]
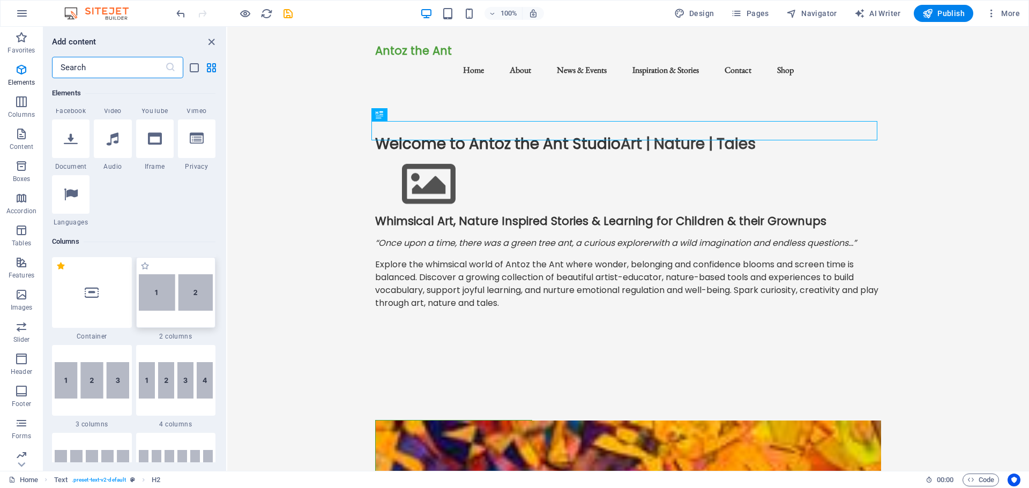
click at [170, 297] on img at bounding box center [176, 292] width 75 height 36
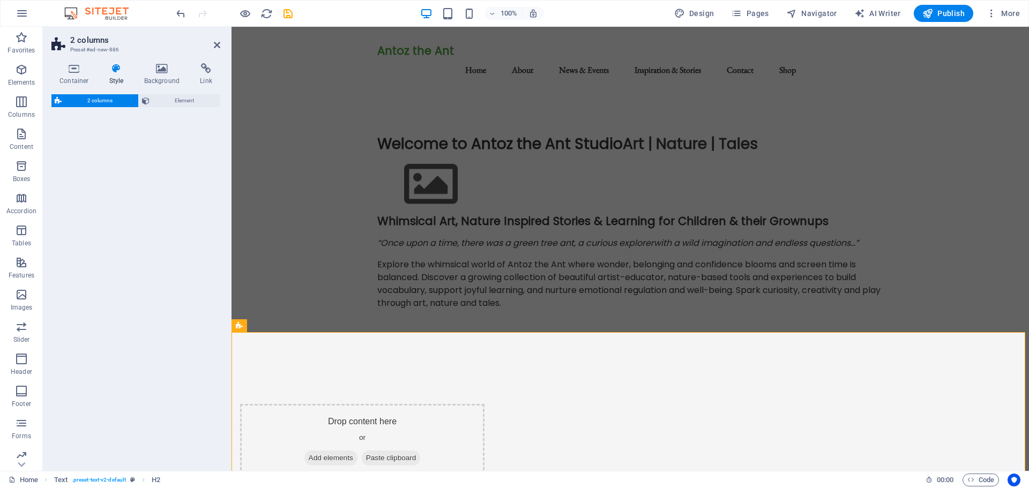
select select "rem"
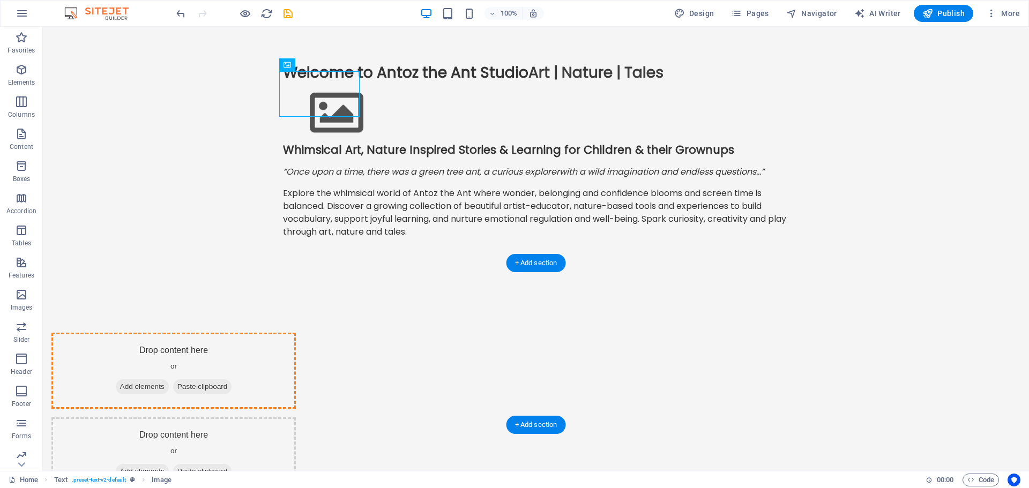
scroll to position [72, 0]
drag, startPoint x: 221, startPoint y: 166, endPoint x: 347, endPoint y: 331, distance: 207.7
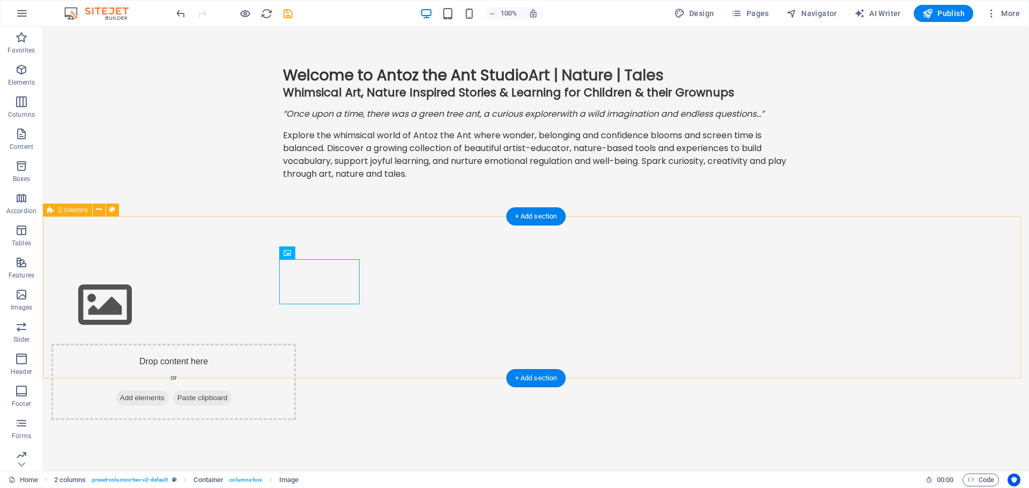
scroll to position [0, 0]
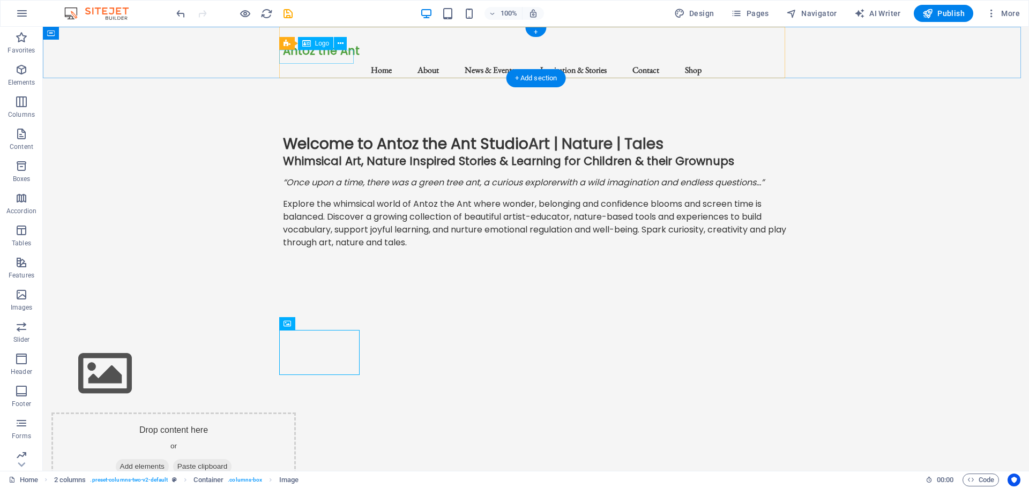
click at [324, 53] on div "Antoz the Ant" at bounding box center [536, 50] width 506 height 13
click at [324, 56] on div "Antoz the Ant" at bounding box center [536, 50] width 506 height 13
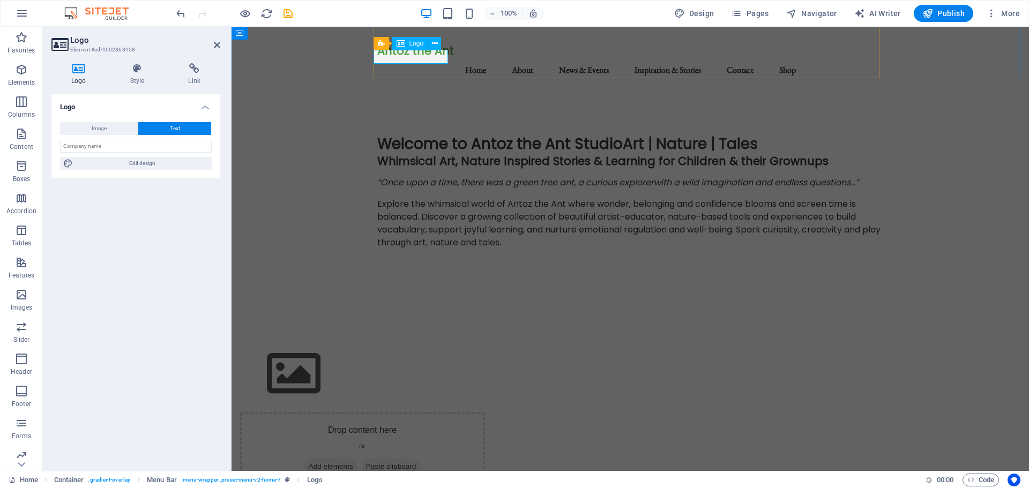
click at [445, 57] on div "Antoz the Ant" at bounding box center [630, 50] width 506 height 13
click at [443, 57] on div "Antoz the Ant" at bounding box center [630, 50] width 506 height 13
click at [106, 148] on input "text" at bounding box center [136, 146] width 152 height 13
click at [133, 163] on span "Edit design" at bounding box center [142, 163] width 132 height 13
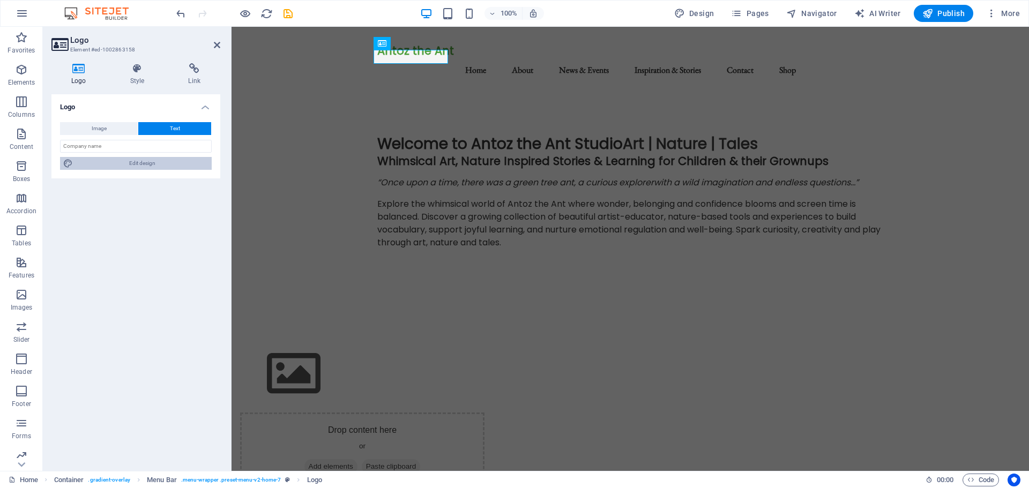
select select "px"
select select "200"
select select "px"
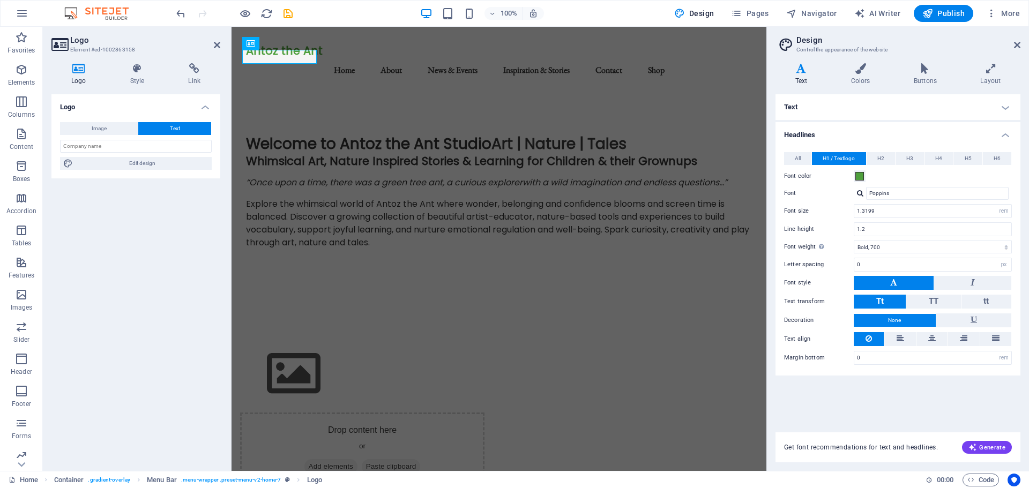
click at [1021, 43] on aside "Design Control the appearance of the website Variants Text Colors Buttons Layou…" at bounding box center [897, 249] width 263 height 444
click at [1018, 45] on icon at bounding box center [1017, 45] width 6 height 9
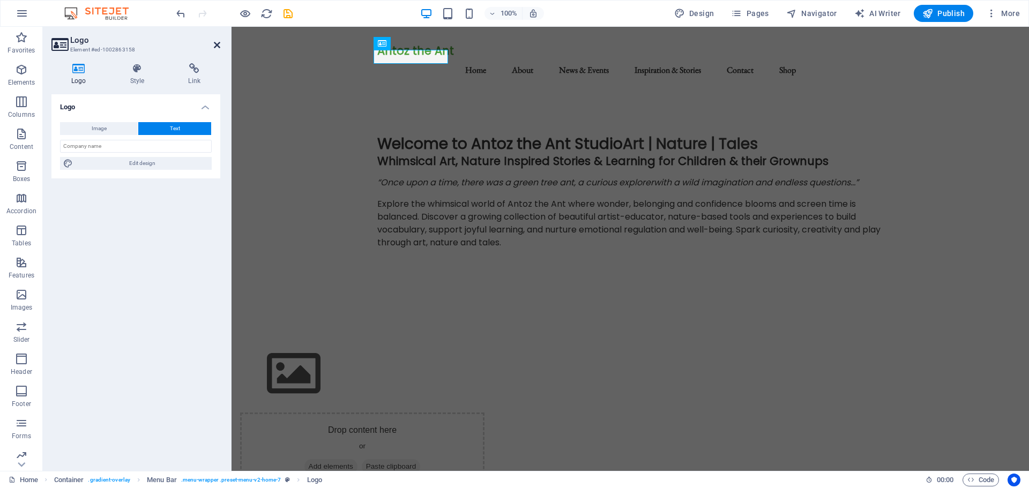
drag, startPoint x: 175, startPoint y: 18, endPoint x: 218, endPoint y: 45, distance: 50.6
click at [218, 45] on icon at bounding box center [217, 45] width 6 height 9
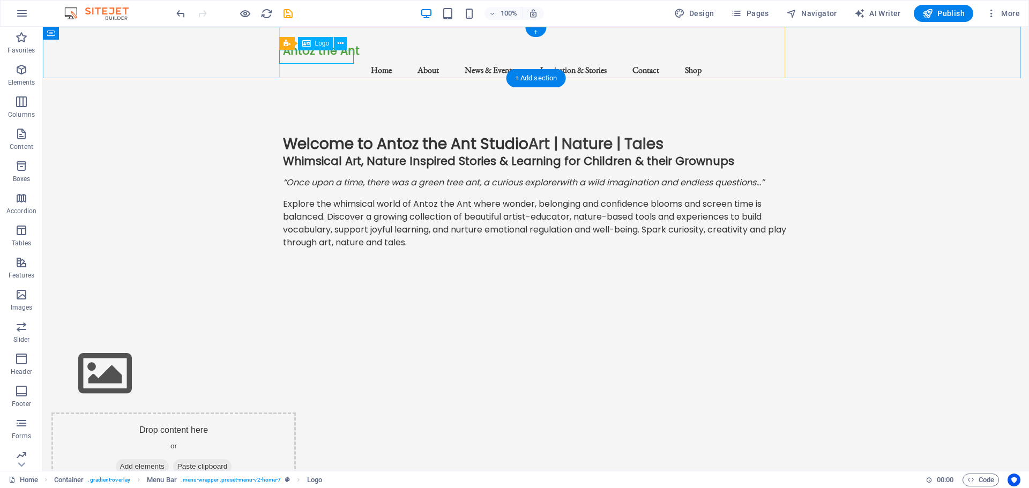
click at [343, 55] on div "Antoz the Ant" at bounding box center [536, 50] width 506 height 13
click at [342, 44] on icon at bounding box center [341, 43] width 6 height 11
click at [1011, 12] on span "More" at bounding box center [1003, 13] width 34 height 11
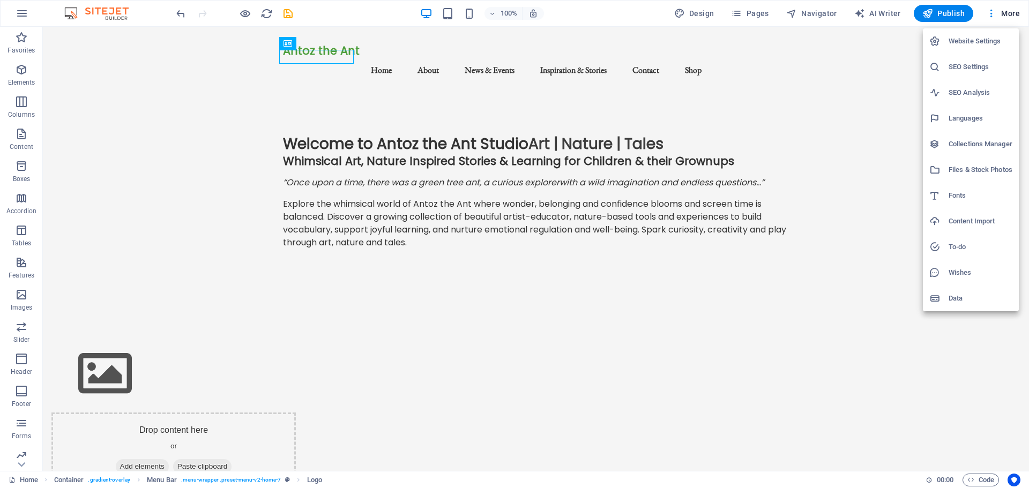
click at [973, 42] on h6 "Website Settings" at bounding box center [981, 41] width 64 height 13
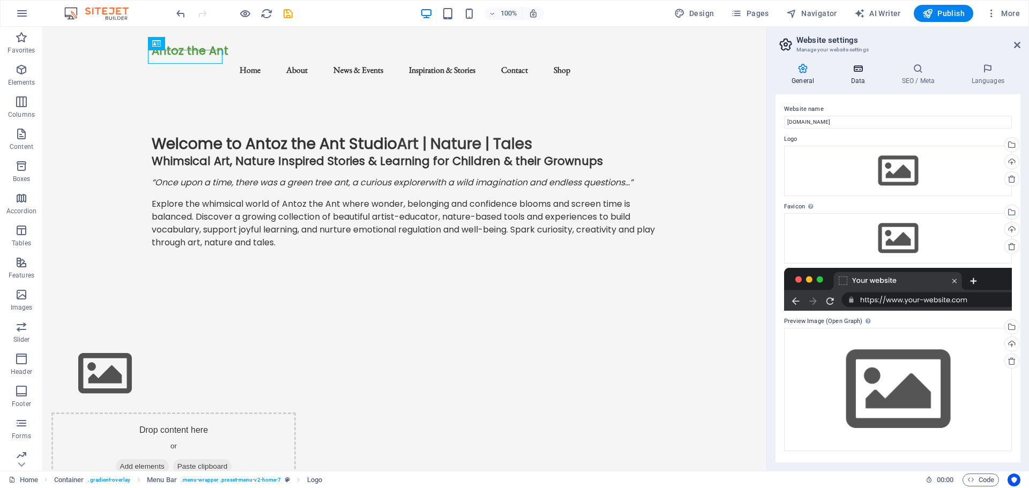
click at [865, 76] on h4 "Data" at bounding box center [860, 74] width 51 height 23
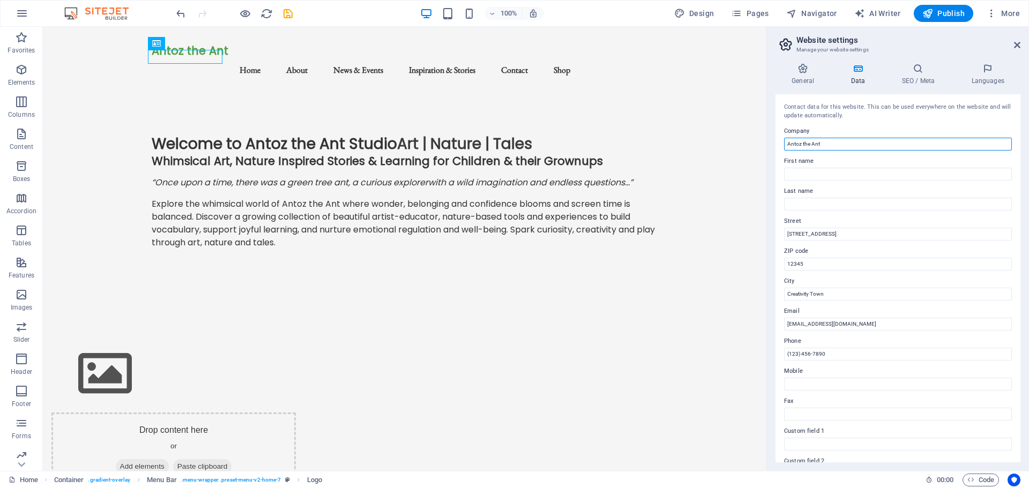
click at [833, 145] on input "Antoz the Ant" at bounding box center [898, 144] width 228 height 13
click at [820, 172] on input "First name" at bounding box center [898, 174] width 228 height 13
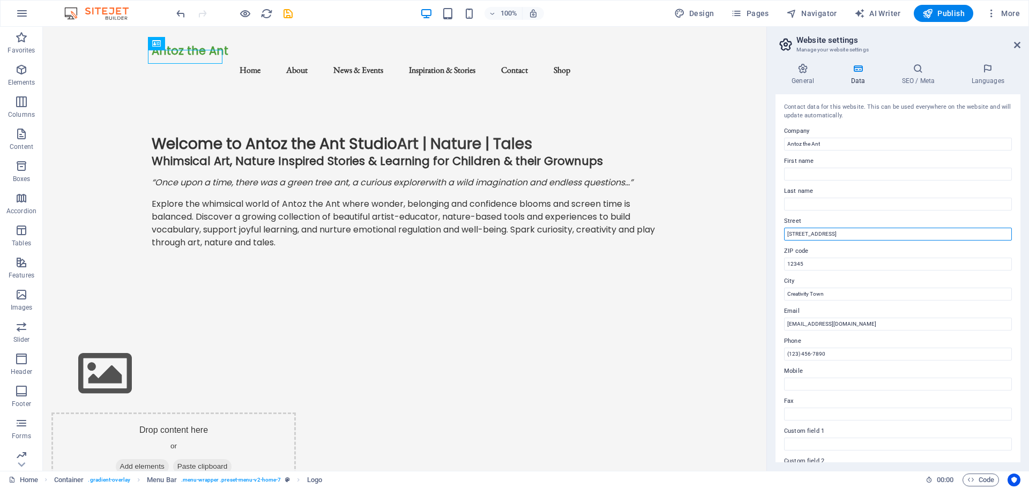
drag, startPoint x: 823, startPoint y: 235, endPoint x: 780, endPoint y: 237, distance: 43.5
click at [780, 237] on div "Contact data for this website. This can be used everywhere on the website and w…" at bounding box center [898, 278] width 245 height 368
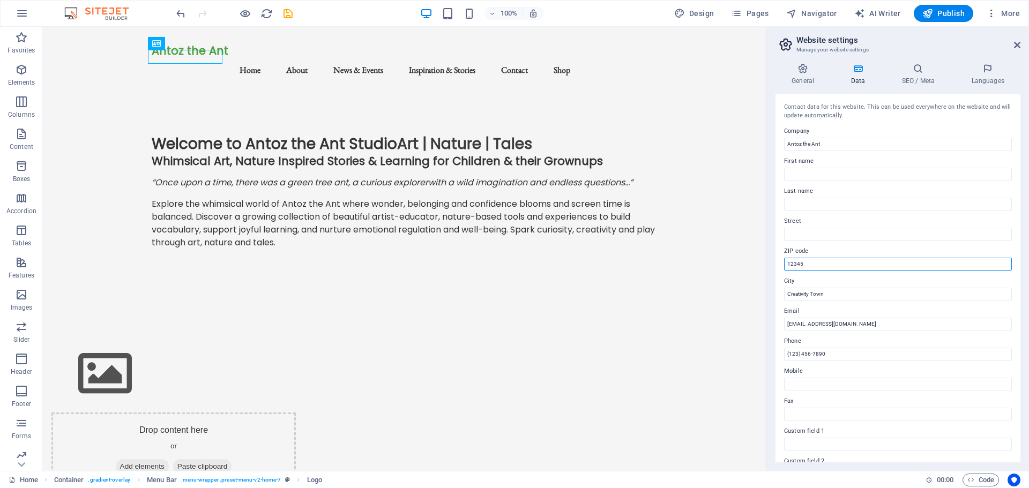
drag, startPoint x: 823, startPoint y: 264, endPoint x: 779, endPoint y: 273, distance: 44.9
click at [779, 273] on div "Contact data for this website. This can be used everywhere on the website and w…" at bounding box center [898, 278] width 245 height 368
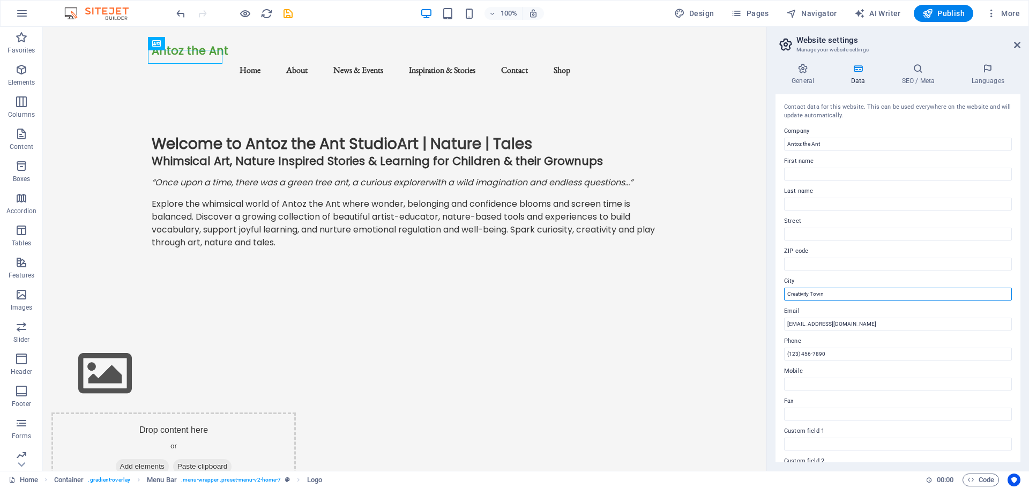
drag, startPoint x: 836, startPoint y: 292, endPoint x: 783, endPoint y: 297, distance: 53.8
click at [783, 297] on div "Contact data for this website. This can be used everywhere on the website and w…" at bounding box center [898, 278] width 245 height 368
drag, startPoint x: 855, startPoint y: 347, endPoint x: 782, endPoint y: 355, distance: 73.3
click at [782, 355] on div "Contact data for this website. This can be used everywhere on the website and w…" at bounding box center [898, 278] width 245 height 368
click at [833, 143] on input "Antoz the Ant" at bounding box center [898, 144] width 228 height 13
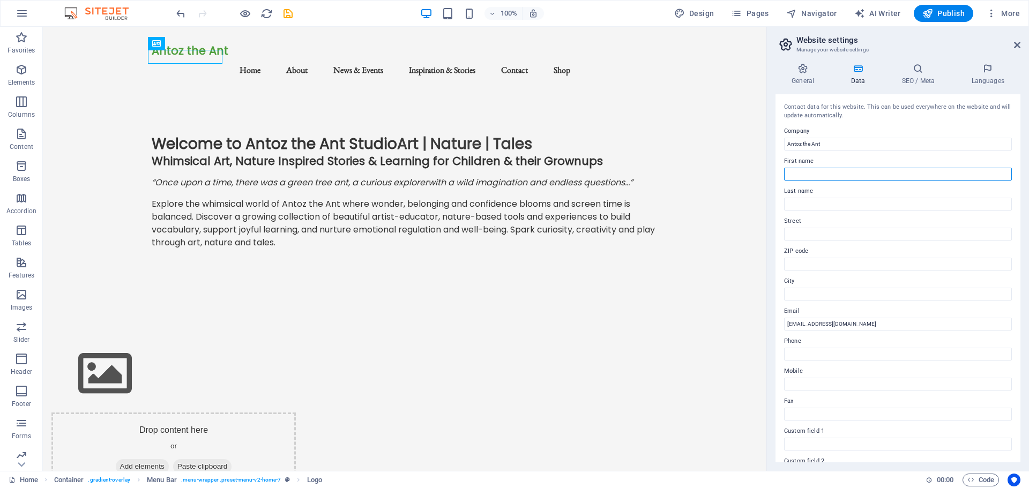
click at [812, 176] on input "First name" at bounding box center [898, 174] width 228 height 13
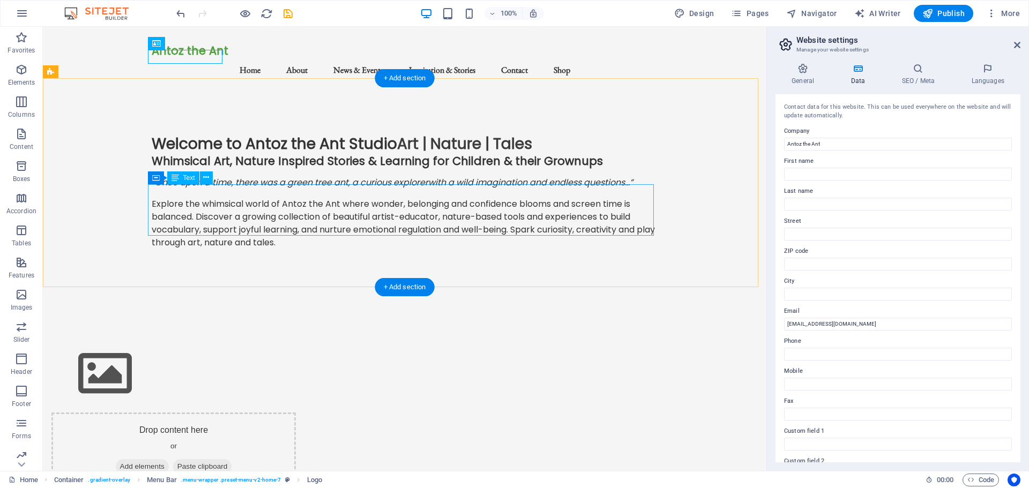
click at [501, 213] on div "Explore the whimsical world of Antoz the Ant where wonder, belonging and confid…" at bounding box center [405, 223] width 506 height 51
click at [506, 218] on div "Explore the whimsical world of Antoz the Ant where wonder, belonging and confid…" at bounding box center [405, 223] width 506 height 51
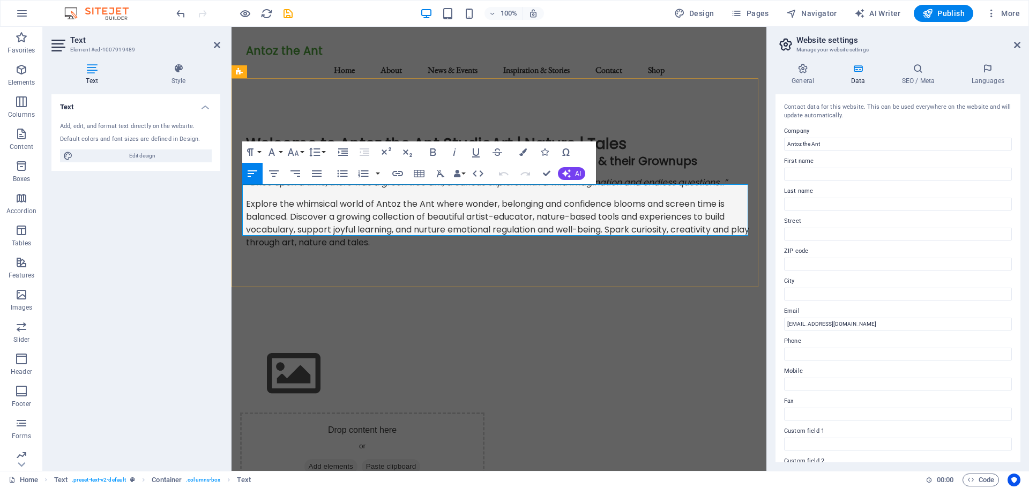
click at [604, 219] on p "Explore the whimsical world of Antoz the Ant where wonder, belonging and confid…" at bounding box center [499, 223] width 506 height 51
click at [427, 312] on div "Drop content here or Add elements Paste clipboard" at bounding box center [499, 416] width 535 height 231
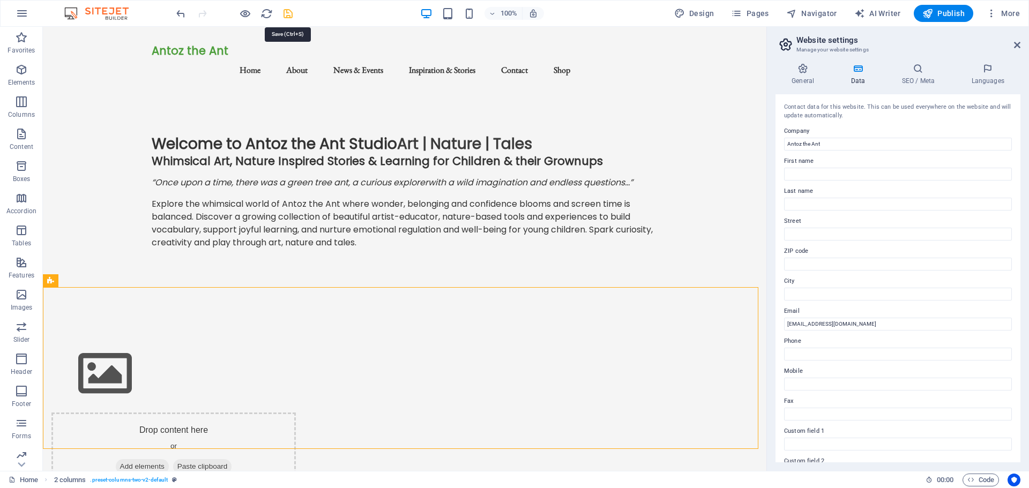
click at [289, 13] on icon "save" at bounding box center [288, 14] width 12 height 12
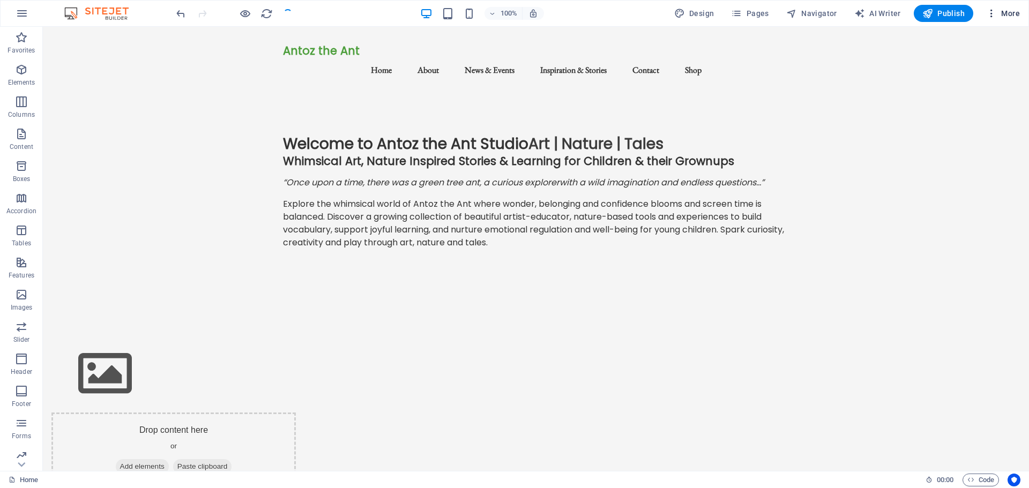
click at [1011, 7] on button "More" at bounding box center [1003, 13] width 42 height 17
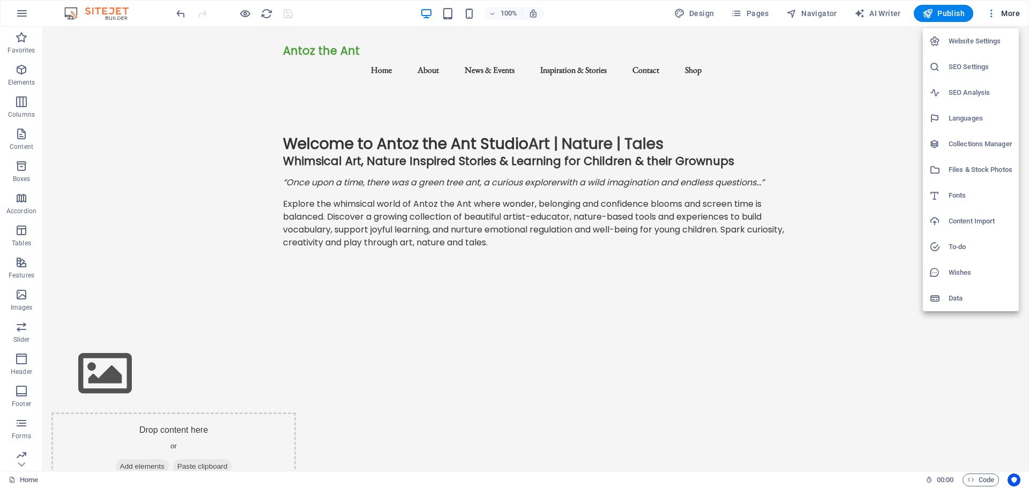
click at [979, 38] on h6 "Website Settings" at bounding box center [981, 41] width 64 height 13
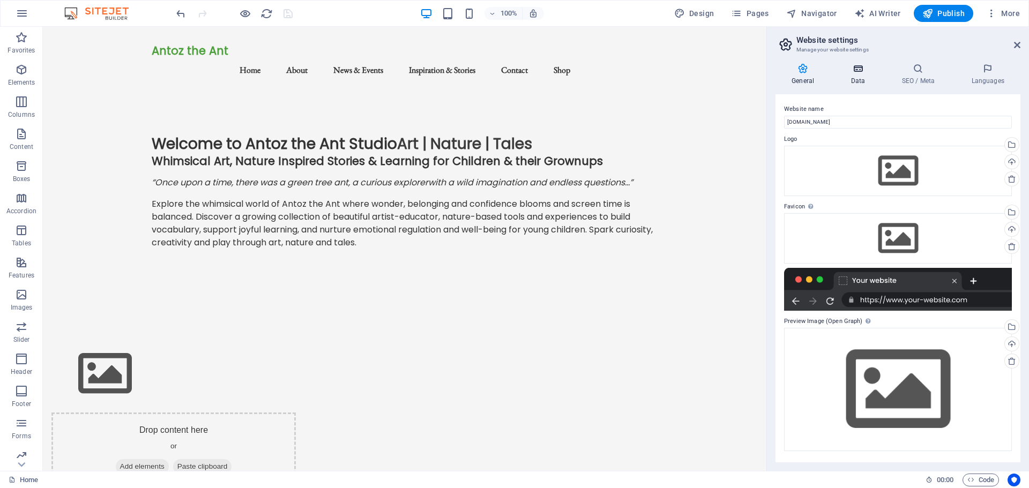
click at [863, 77] on h4 "Data" at bounding box center [860, 74] width 51 height 23
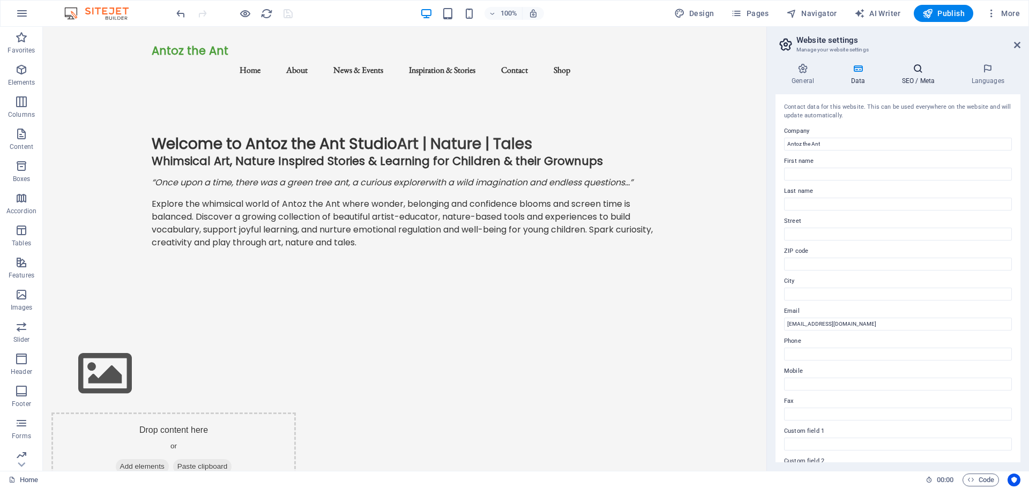
click at [917, 75] on h4 "SEO / Meta" at bounding box center [920, 74] width 70 height 23
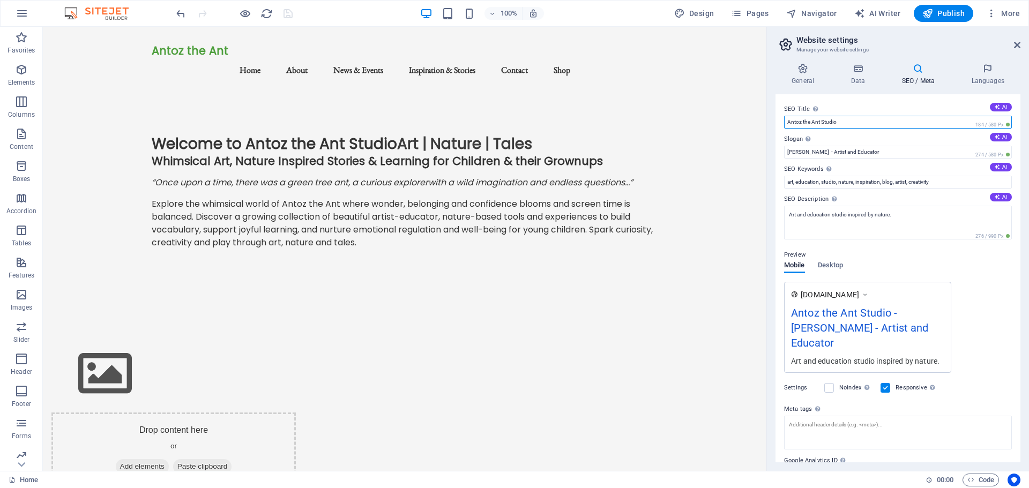
click at [842, 123] on input "Antoz the Ant Studio" at bounding box center [898, 122] width 228 height 13
type input "Antoz the Ant"
click at [851, 151] on input "[PERSON_NAME] - Artist and Educator" at bounding box center [898, 152] width 228 height 13
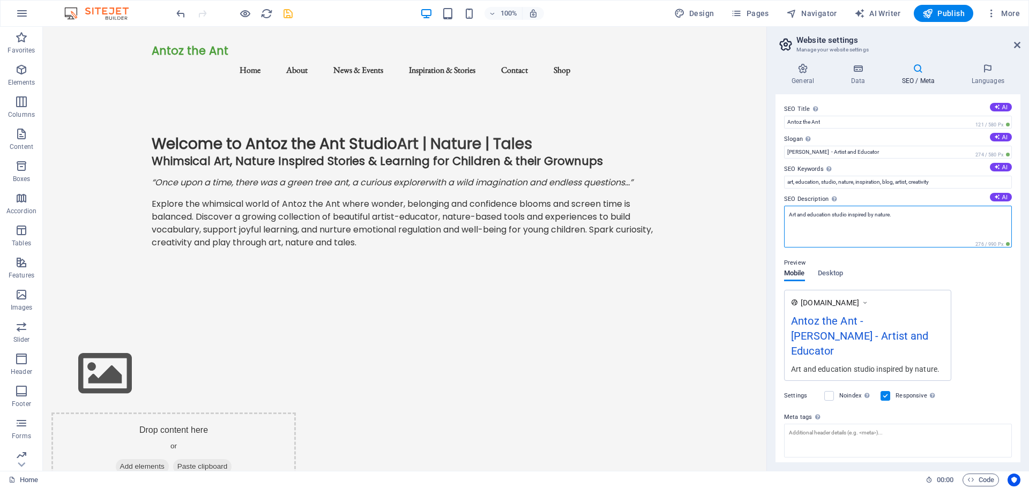
click at [855, 225] on textarea "Art and education studio inspired by nature." at bounding box center [898, 227] width 228 height 42
click at [911, 263] on div "Preview Mobile Desktop [DOMAIN_NAME] Antoz the Ant - [PERSON_NAME] - Artist and…" at bounding box center [898, 314] width 228 height 133
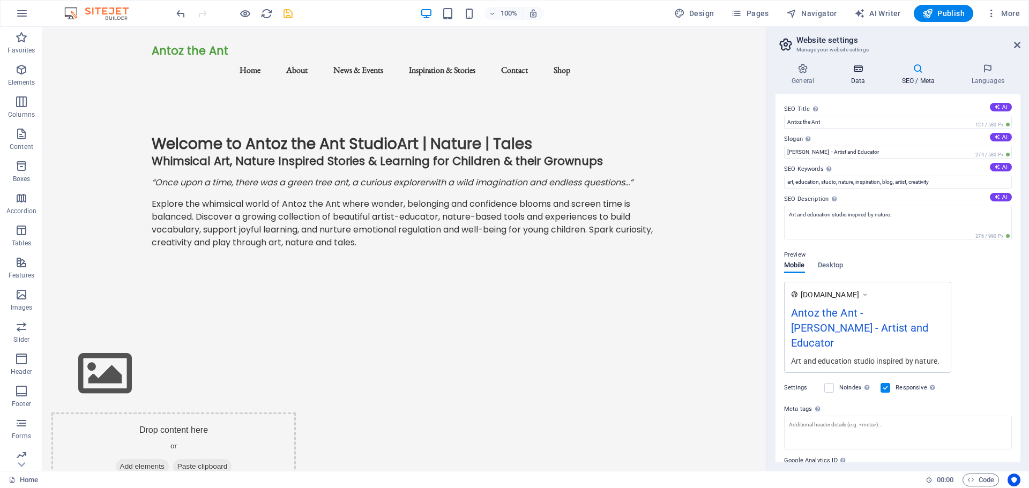
click at [864, 70] on icon at bounding box center [858, 68] width 47 height 11
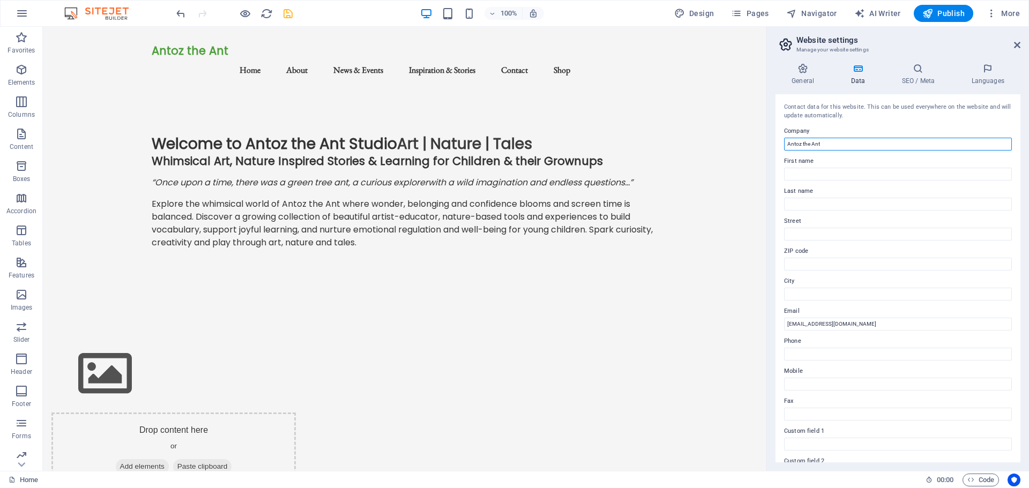
click at [832, 145] on input "Antoz the Ant" at bounding box center [898, 144] width 228 height 13
click at [821, 142] on input "Antoz the Ant ART | NATURE | TALES BY" at bounding box center [898, 144] width 228 height 13
click at [889, 145] on input "Antoz the Ant ART | NATURE | TALES BY" at bounding box center [898, 144] width 228 height 13
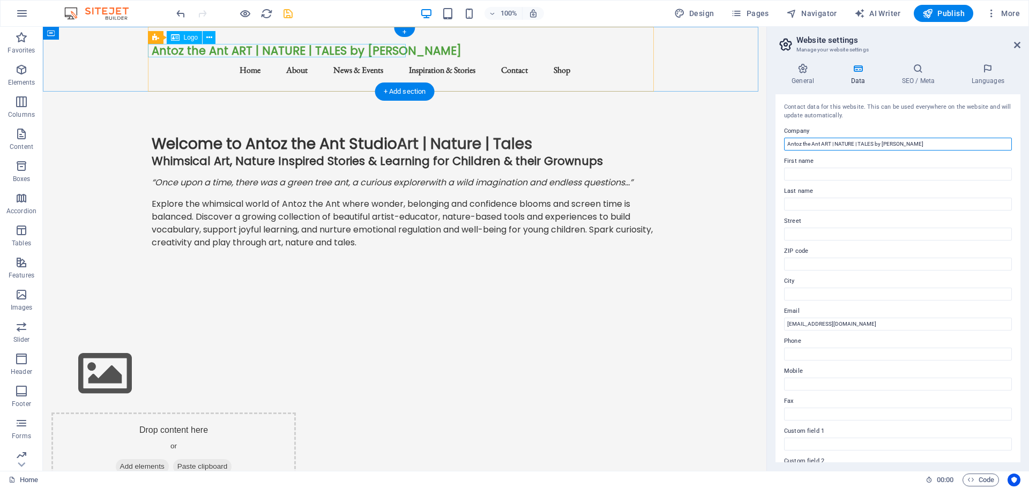
type input "Antoz the Ant ART | NATURE | TALES by [PERSON_NAME]"
click at [352, 50] on div "Antoz the Ant ART | NATURE | TALES by [PERSON_NAME]" at bounding box center [405, 50] width 506 height 13
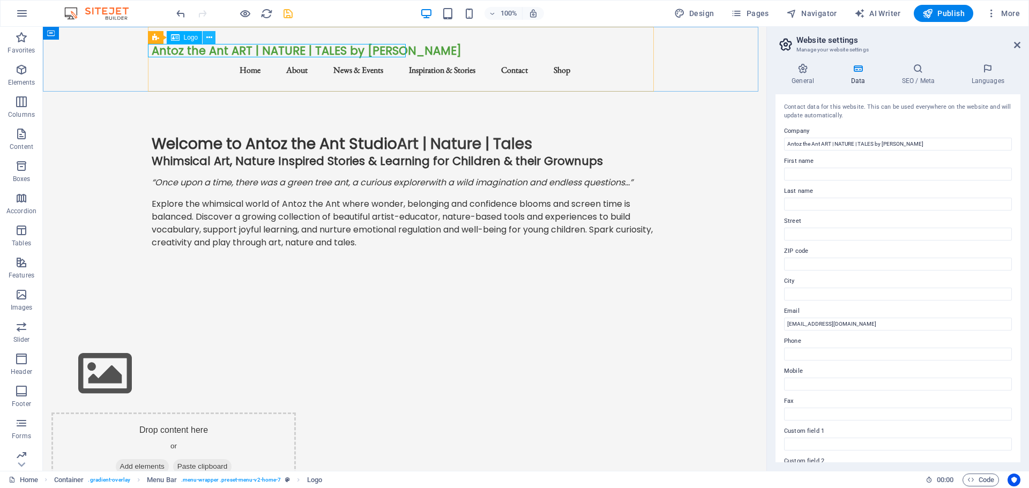
click at [205, 37] on button at bounding box center [209, 37] width 13 height 13
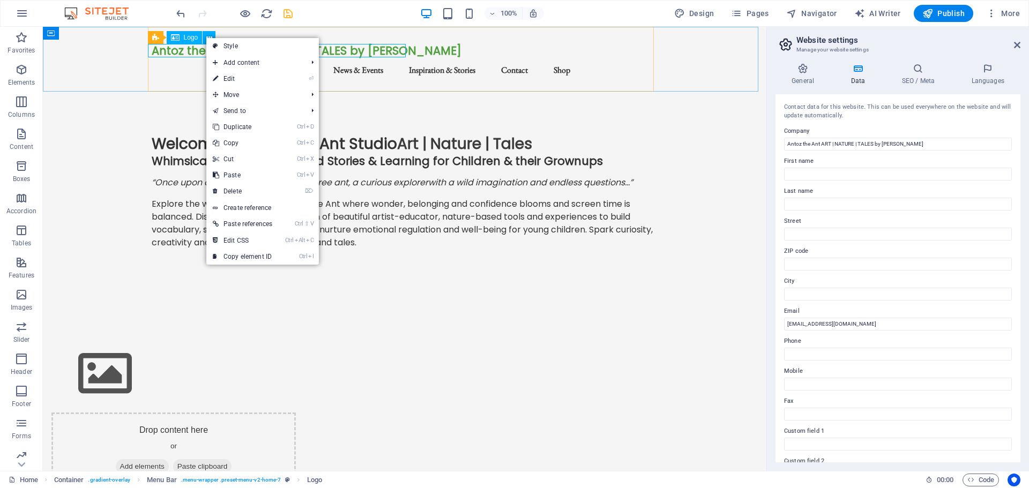
click at [184, 39] on span "Logo" at bounding box center [191, 37] width 14 height 6
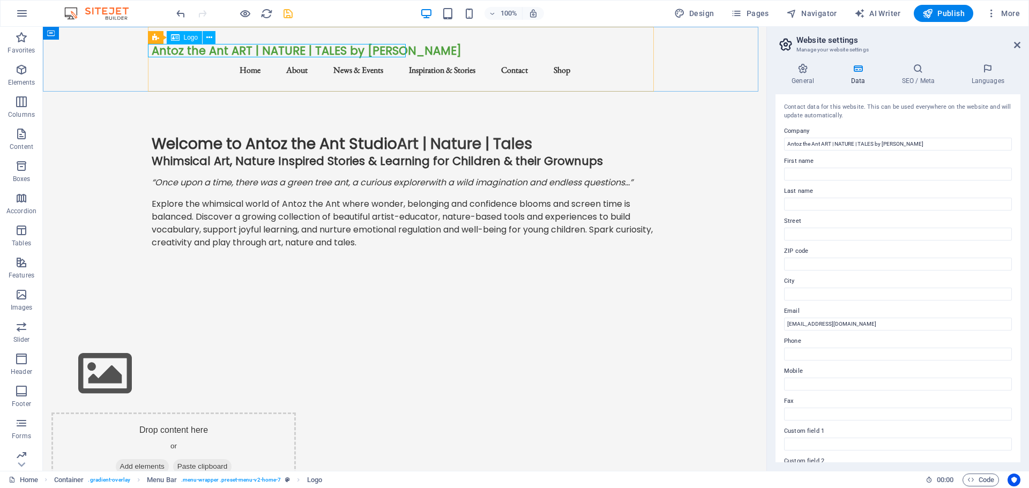
click at [184, 39] on span "Logo" at bounding box center [191, 37] width 14 height 6
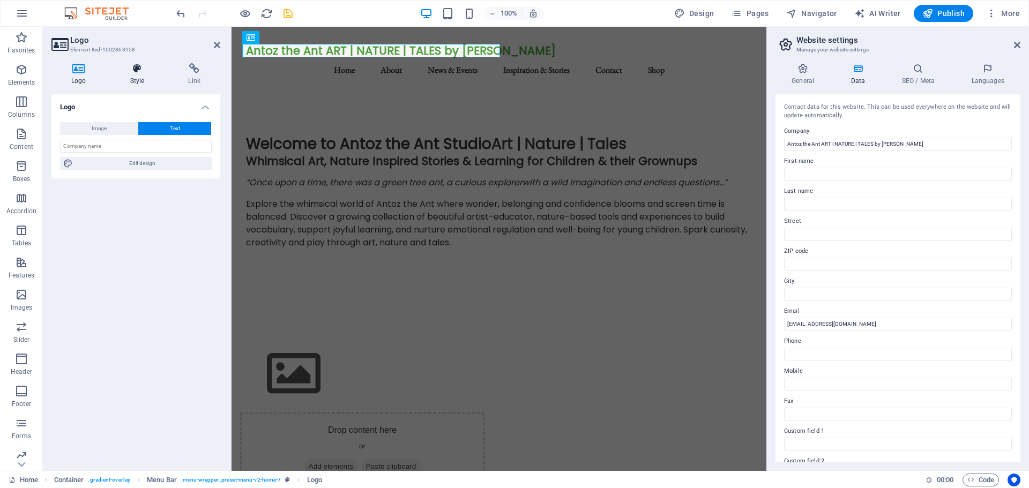
click at [135, 79] on h4 "Style" at bounding box center [139, 74] width 58 height 23
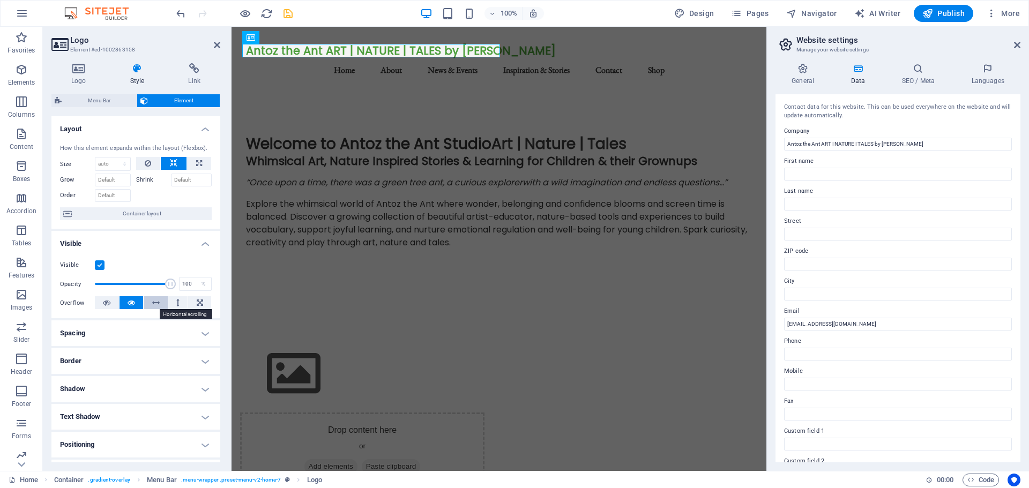
click at [156, 303] on icon at bounding box center [156, 302] width 8 height 13
click at [132, 306] on icon at bounding box center [132, 302] width 8 height 13
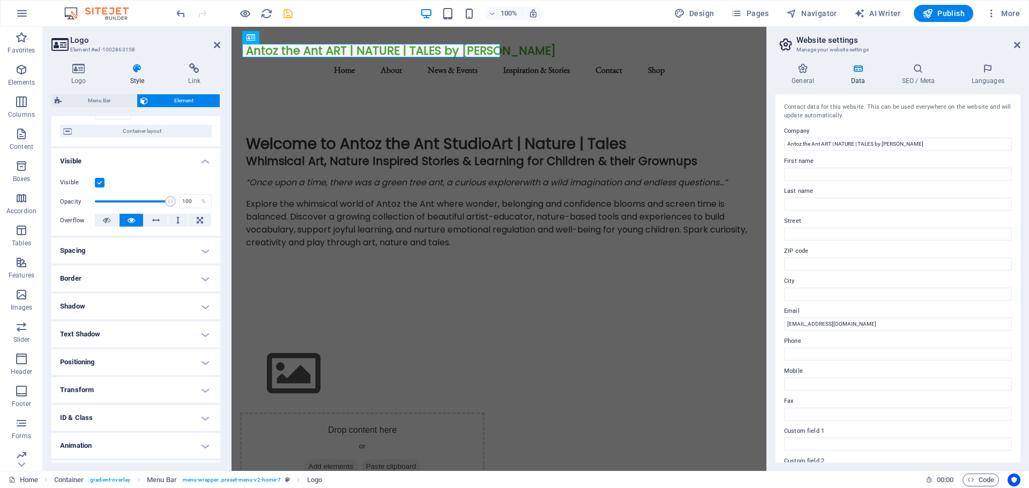
scroll to position [107, 0]
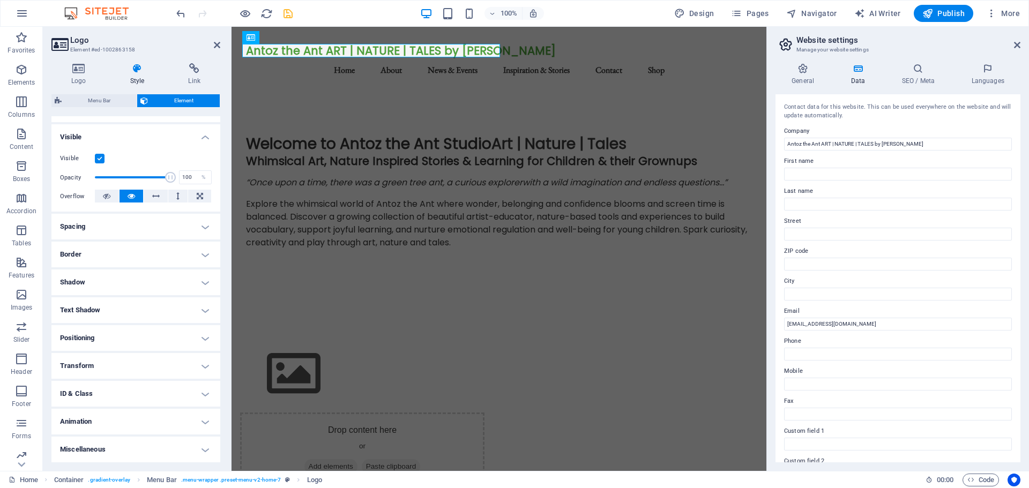
click at [203, 226] on h4 "Spacing" at bounding box center [135, 227] width 169 height 26
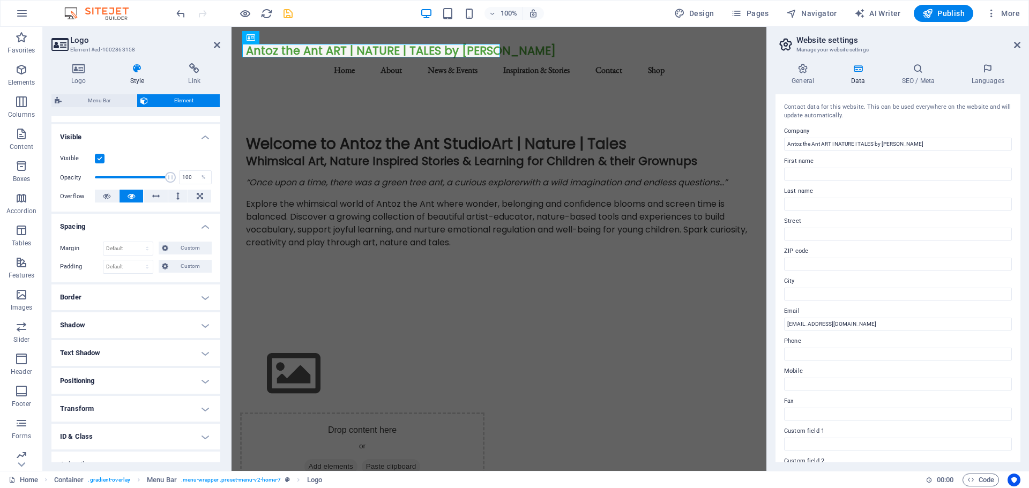
click at [203, 226] on h4 "Spacing" at bounding box center [135, 223] width 169 height 19
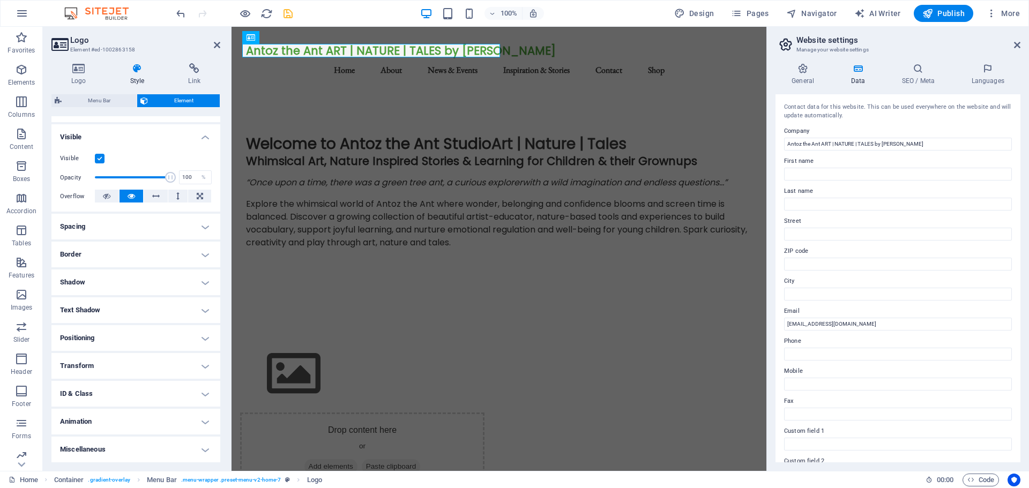
click at [201, 333] on h4 "Positioning" at bounding box center [135, 338] width 169 height 26
click at [79, 71] on icon at bounding box center [78, 68] width 55 height 11
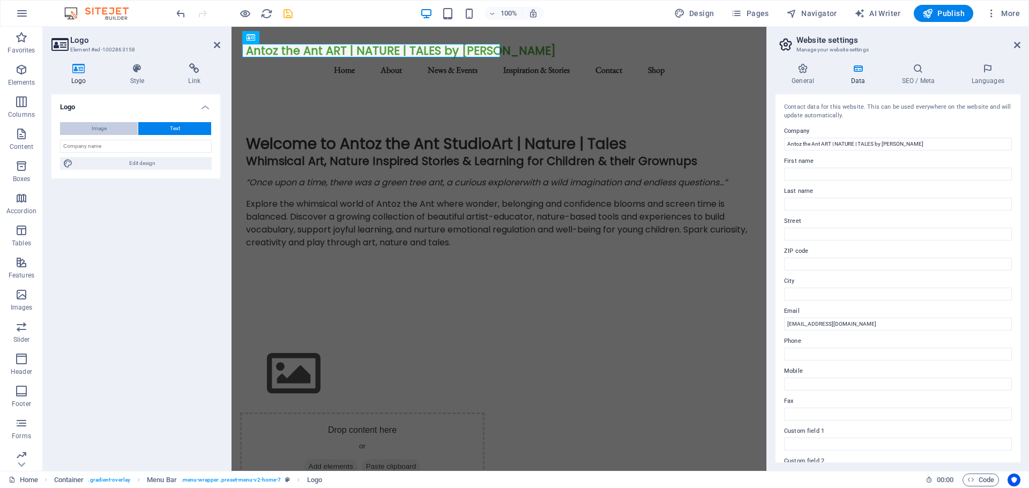
click at [91, 130] on button "Image" at bounding box center [99, 128] width 78 height 13
select select "DISABLED_OPTION_VALUE"
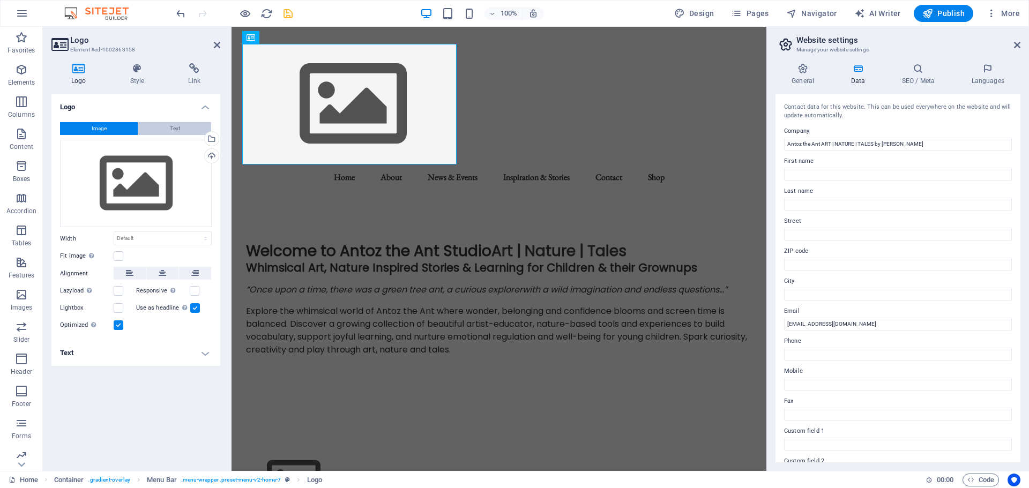
click at [176, 121] on div "Image Text Drag files here, click to choose files or select files from Files or…" at bounding box center [135, 227] width 169 height 227
click at [177, 124] on span "Text" at bounding box center [175, 128] width 10 height 13
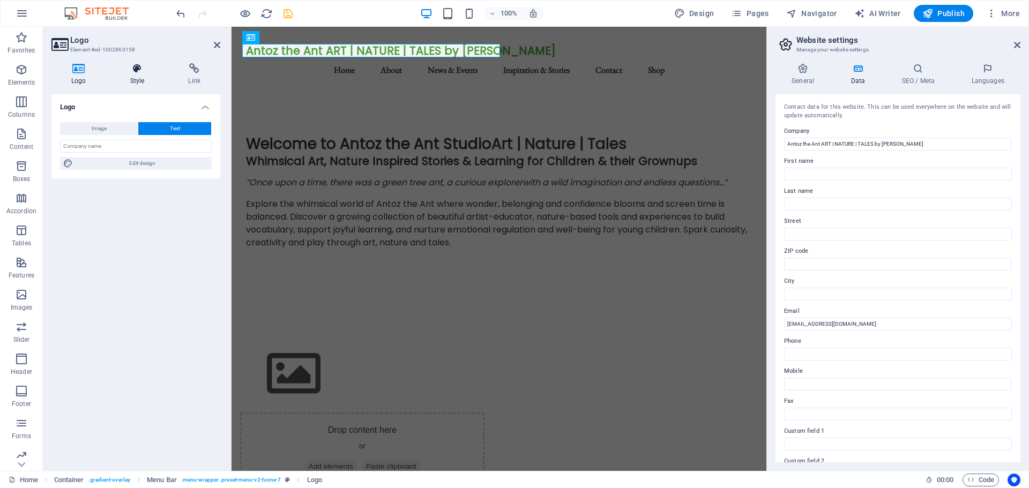
click at [135, 78] on h4 "Style" at bounding box center [139, 74] width 58 height 23
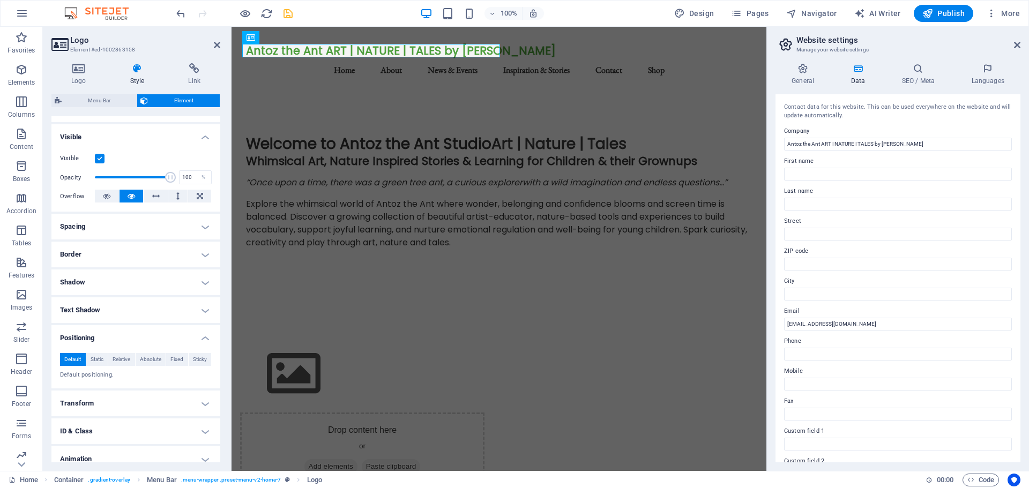
click at [205, 338] on h4 "Positioning" at bounding box center [135, 334] width 169 height 19
click at [217, 46] on icon at bounding box center [217, 45] width 6 height 9
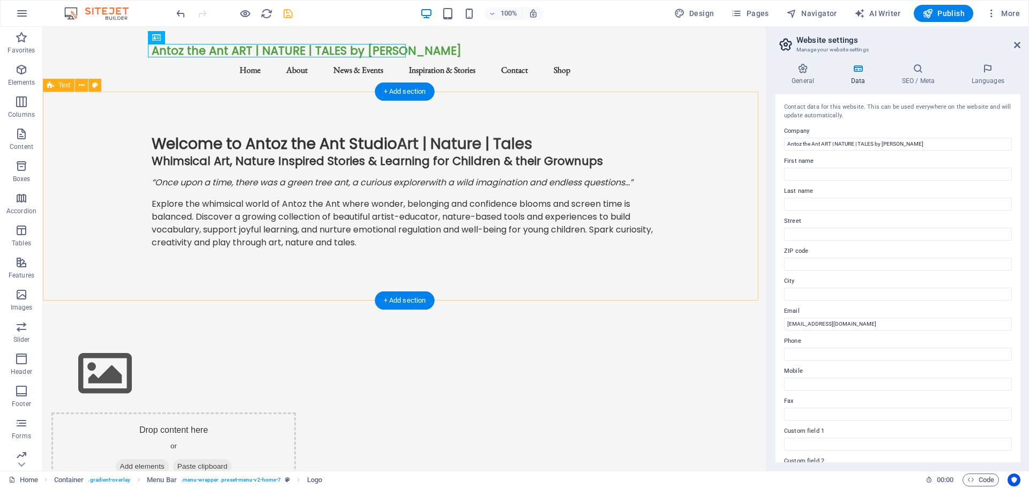
click at [99, 190] on div "Welcome to Antoz the Ant Studio Art | Nature | Tales Whimsical Art, Nature Insp…" at bounding box center [405, 196] width 724 height 209
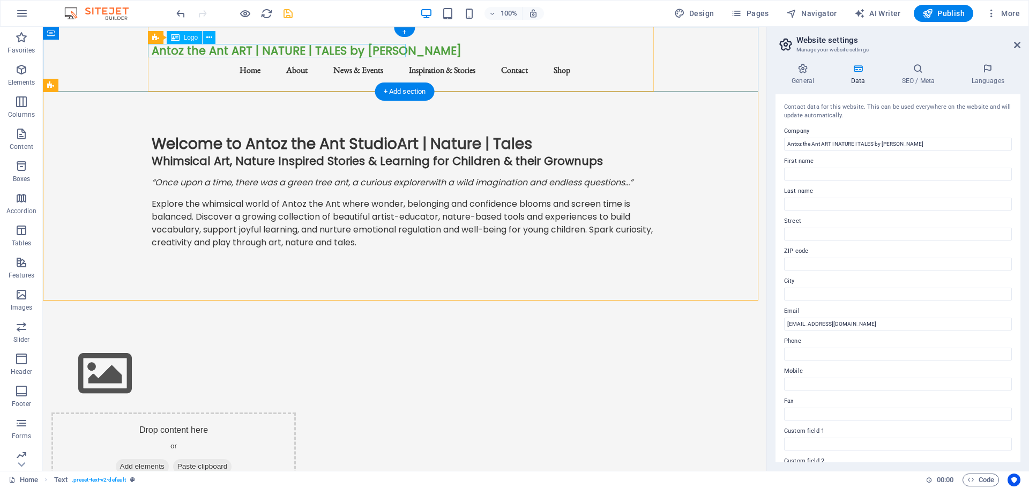
click at [333, 52] on div "Antoz the Ant ART | NATURE | TALES by [PERSON_NAME]" at bounding box center [405, 50] width 506 height 13
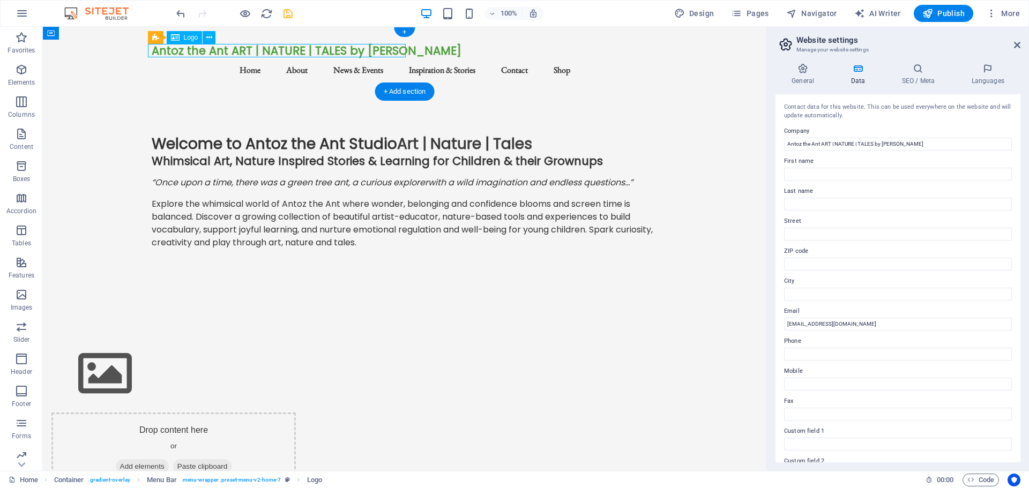
click at [333, 50] on div "Antoz the Ant ART | NATURE | TALES by [PERSON_NAME]" at bounding box center [405, 50] width 506 height 13
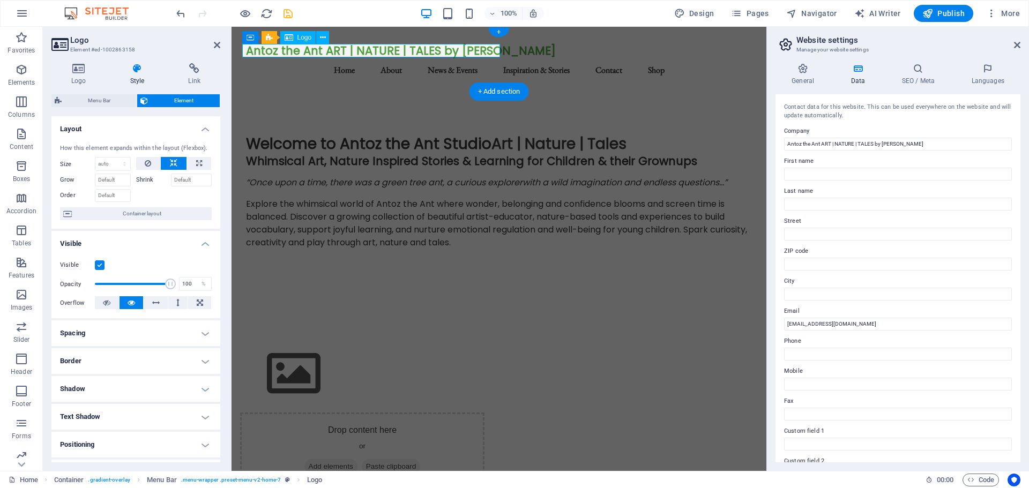
click at [430, 47] on div "Antoz the Ant ART | NATURE | TALES by [PERSON_NAME]" at bounding box center [499, 50] width 506 height 13
click at [430, 48] on div "Antoz the Ant ART | NATURE | TALES by [PERSON_NAME]" at bounding box center [499, 50] width 506 height 13
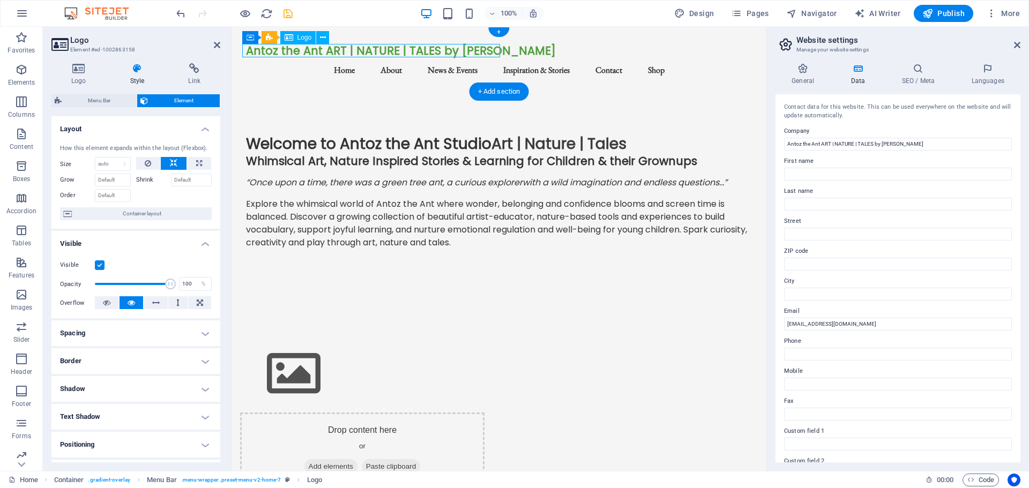
click at [430, 48] on div "Antoz the Ant ART | NATURE | TALES by [PERSON_NAME]" at bounding box center [499, 50] width 506 height 13
click at [421, 51] on div "Antoz the Ant ART | NATURE | TALES by [PERSON_NAME]" at bounding box center [499, 50] width 506 height 13
click at [141, 76] on h4 "Style" at bounding box center [139, 74] width 58 height 23
drag, startPoint x: 343, startPoint y: 48, endPoint x: 406, endPoint y: 50, distance: 62.7
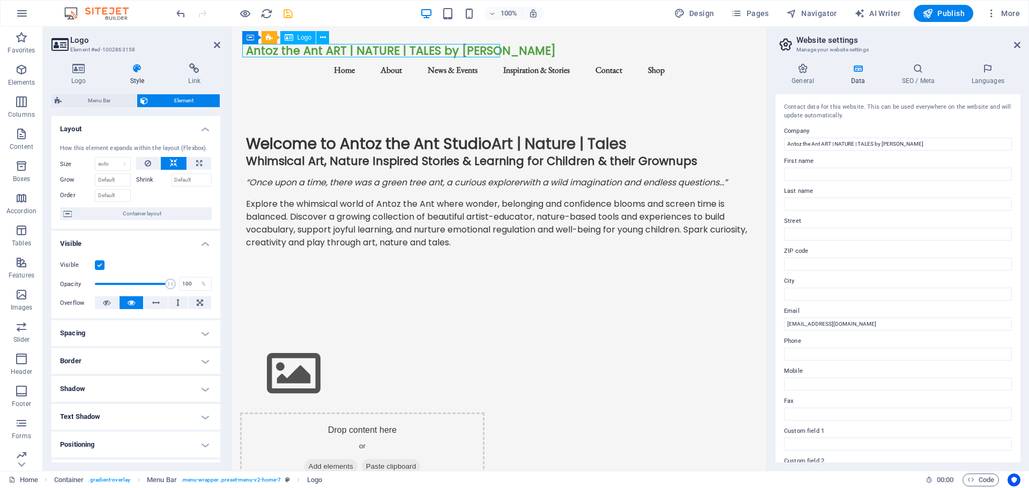
click at [403, 50] on div "Antoz the Ant ART | NATURE | TALES by [PERSON_NAME]" at bounding box center [499, 50] width 506 height 13
click at [415, 50] on div "Antoz the Ant ART | NATURE | TALES by [PERSON_NAME]" at bounding box center [499, 50] width 506 height 13
click at [217, 43] on icon at bounding box center [217, 45] width 6 height 9
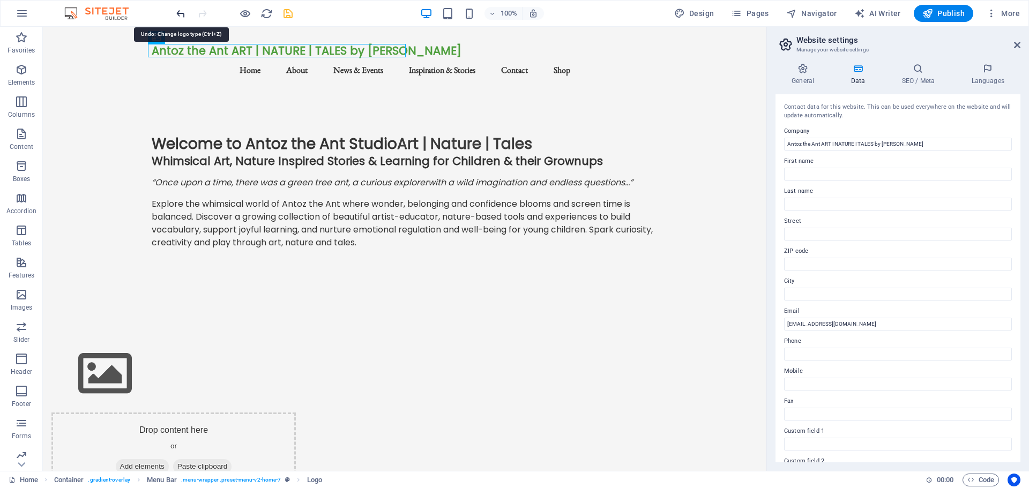
click at [182, 13] on icon "undo" at bounding box center [181, 14] width 12 height 12
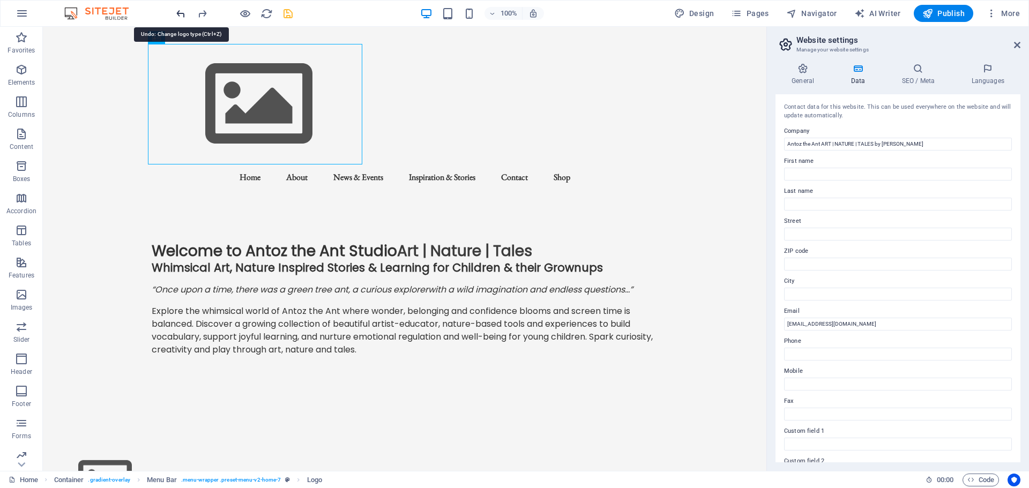
click at [182, 13] on icon "undo" at bounding box center [181, 14] width 12 height 12
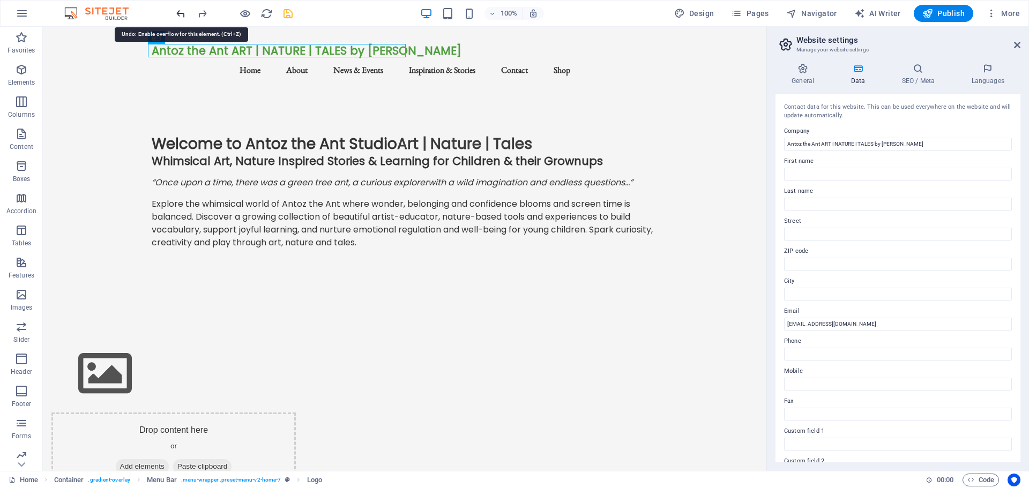
click at [182, 13] on icon "undo" at bounding box center [181, 14] width 12 height 12
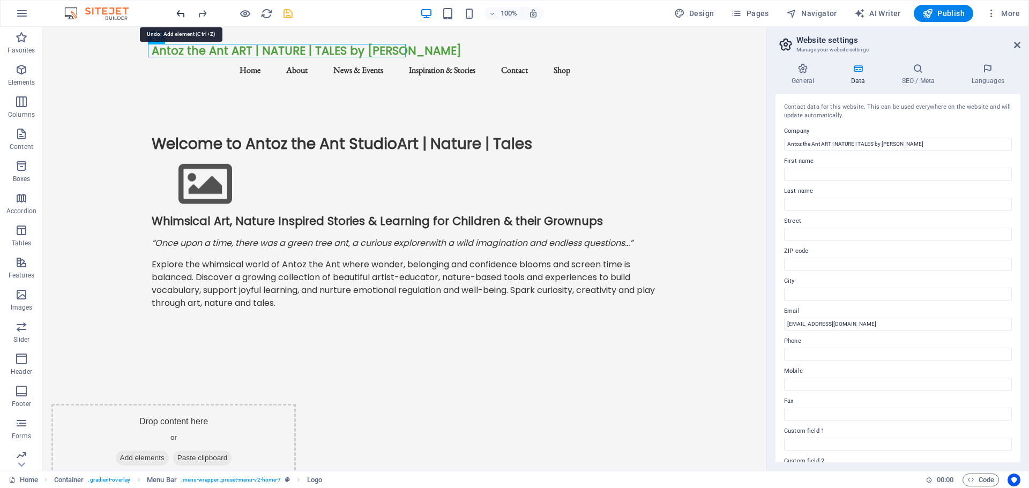
click at [182, 13] on icon "undo" at bounding box center [181, 14] width 12 height 12
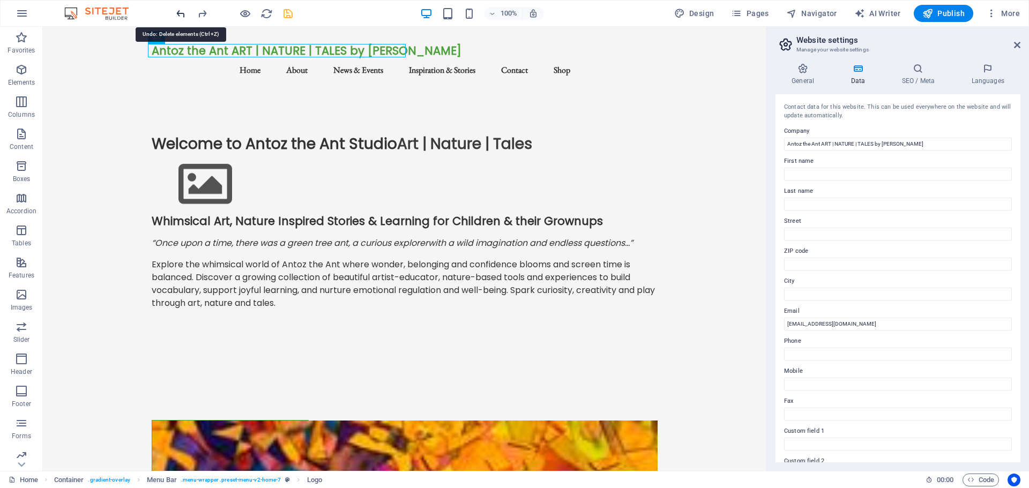
click at [182, 13] on icon "undo" at bounding box center [181, 14] width 12 height 12
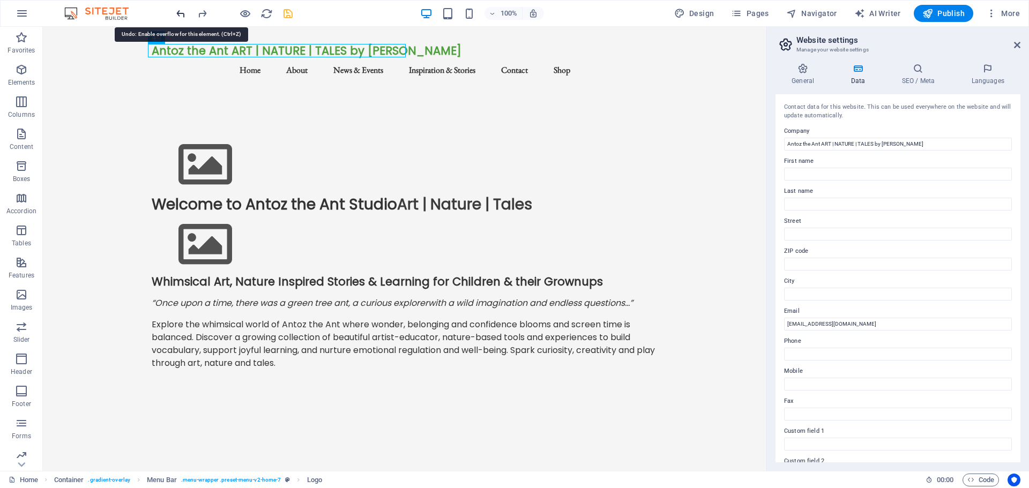
click at [182, 13] on icon "undo" at bounding box center [181, 14] width 12 height 12
click at [178, 13] on icon "undo" at bounding box center [181, 14] width 12 height 12
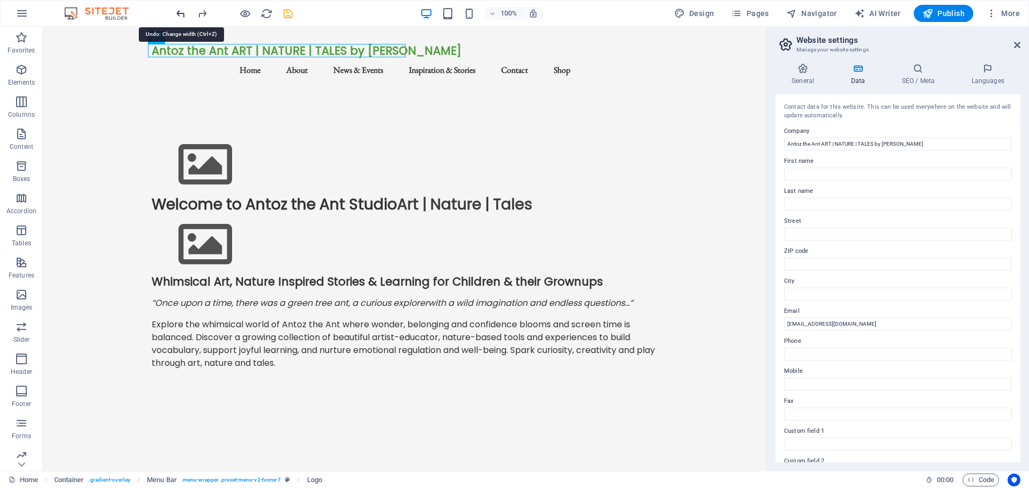
click at [182, 13] on icon "undo" at bounding box center [181, 14] width 12 height 12
drag, startPoint x: 907, startPoint y: 144, endPoint x: 821, endPoint y: 150, distance: 86.5
click at [821, 150] on input "Antoz the Ant ART | NATURE | TALES by [PERSON_NAME]" at bounding box center [898, 144] width 228 height 13
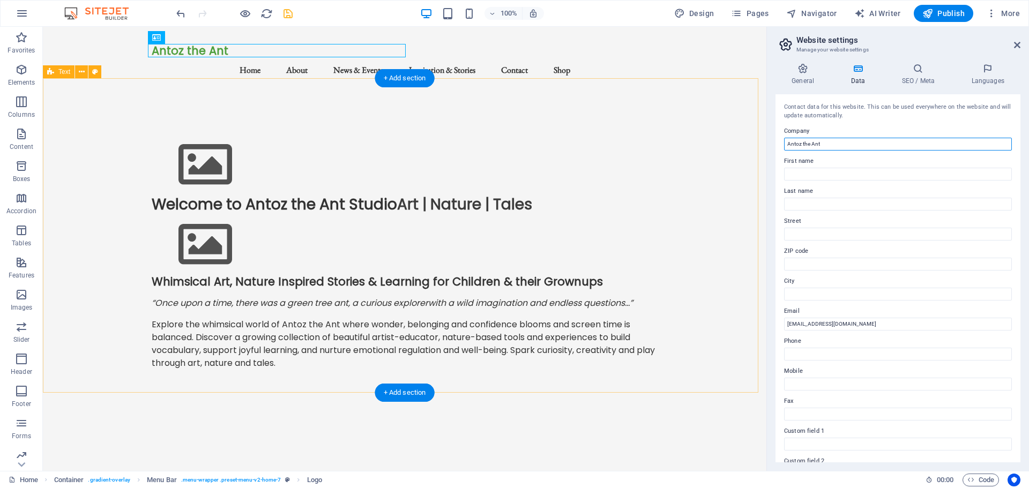
type input "Antoz the Ant"
click at [432, 142] on div "Welcome to Antoz the Ant Studio Art | Nature | Tales Whimsical Art, Nature Insp…" at bounding box center [405, 257] width 724 height 330
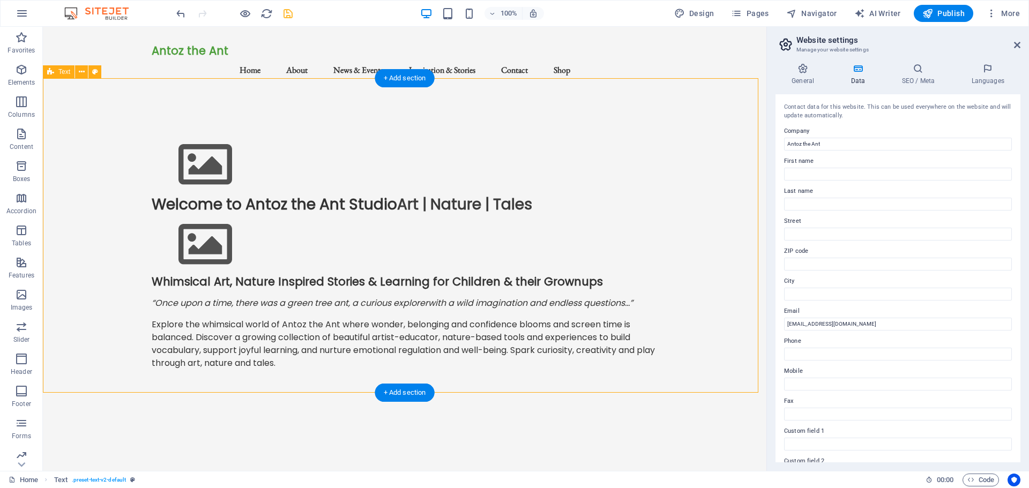
click at [374, 221] on div "Welcome to Antoz the Ant Studio Art | Nature | Tales Whimsical Art, Nature Insp…" at bounding box center [405, 257] width 724 height 330
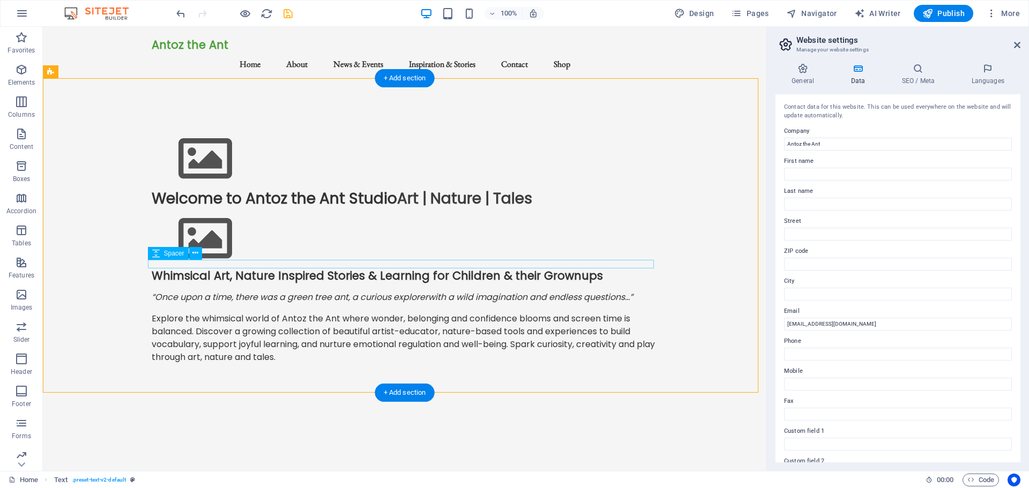
scroll to position [0, 0]
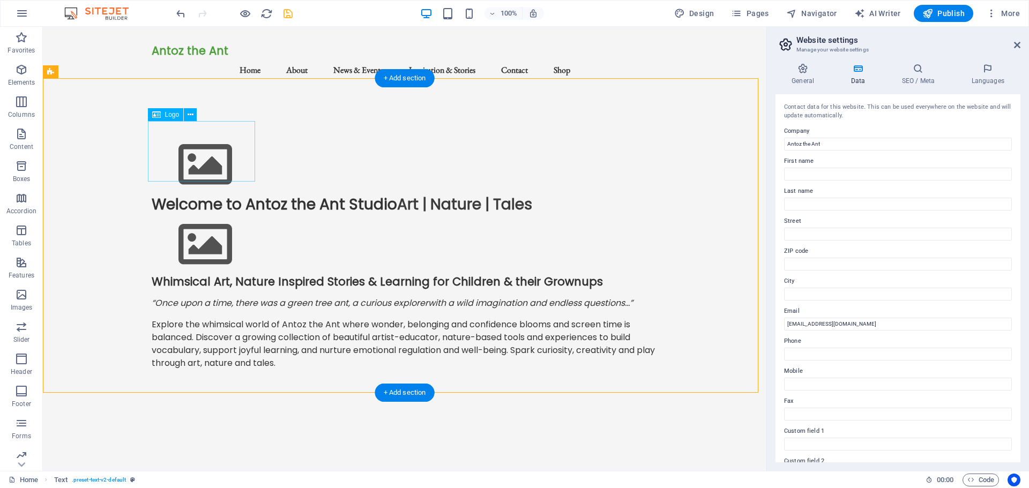
click at [204, 142] on div at bounding box center [405, 165] width 506 height 61
click at [191, 115] on icon at bounding box center [191, 114] width 6 height 11
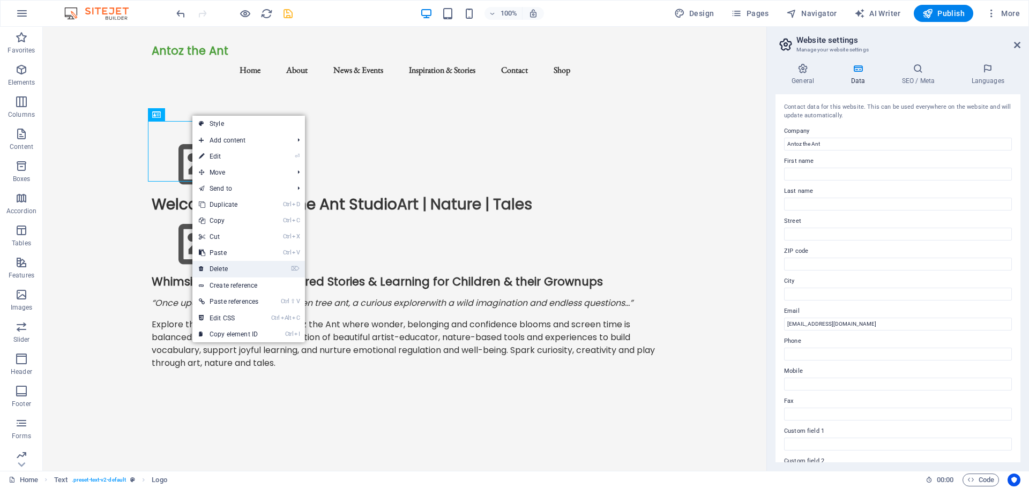
click at [224, 267] on link "⌦ Delete" at bounding box center [228, 269] width 72 height 16
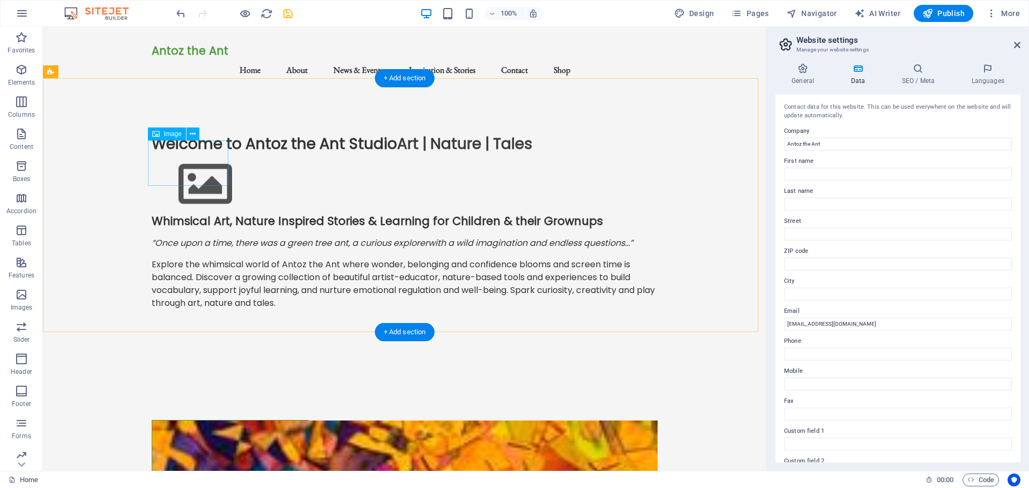
click at [195, 158] on figure at bounding box center [405, 184] width 506 height 61
click at [196, 136] on icon at bounding box center [193, 134] width 6 height 11
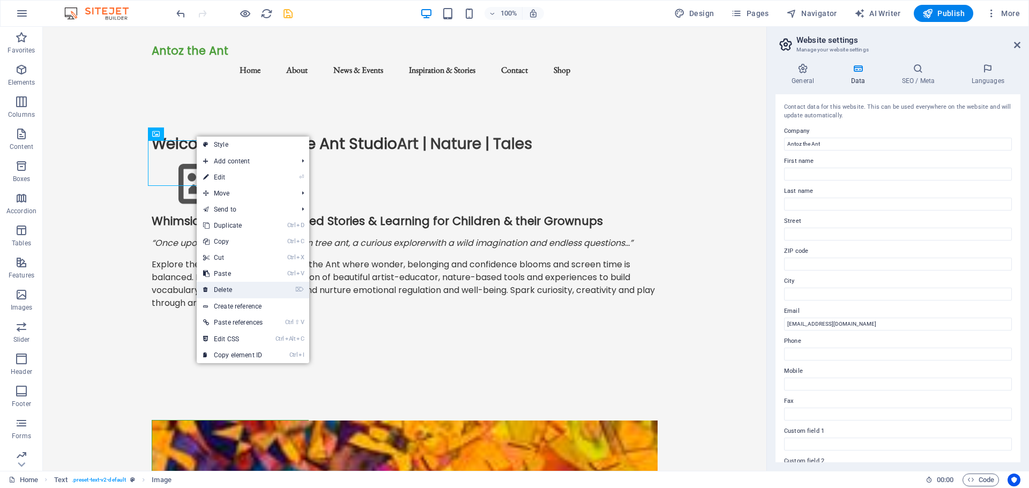
click at [232, 285] on link "⌦ Delete" at bounding box center [233, 290] width 72 height 16
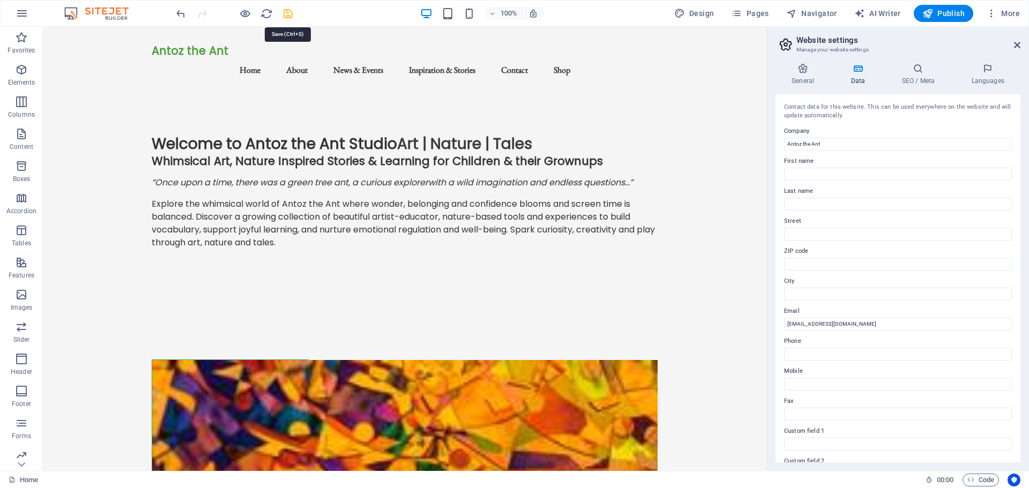
click at [288, 13] on icon "save" at bounding box center [288, 14] width 12 height 12
